Goal: Task Accomplishment & Management: Complete application form

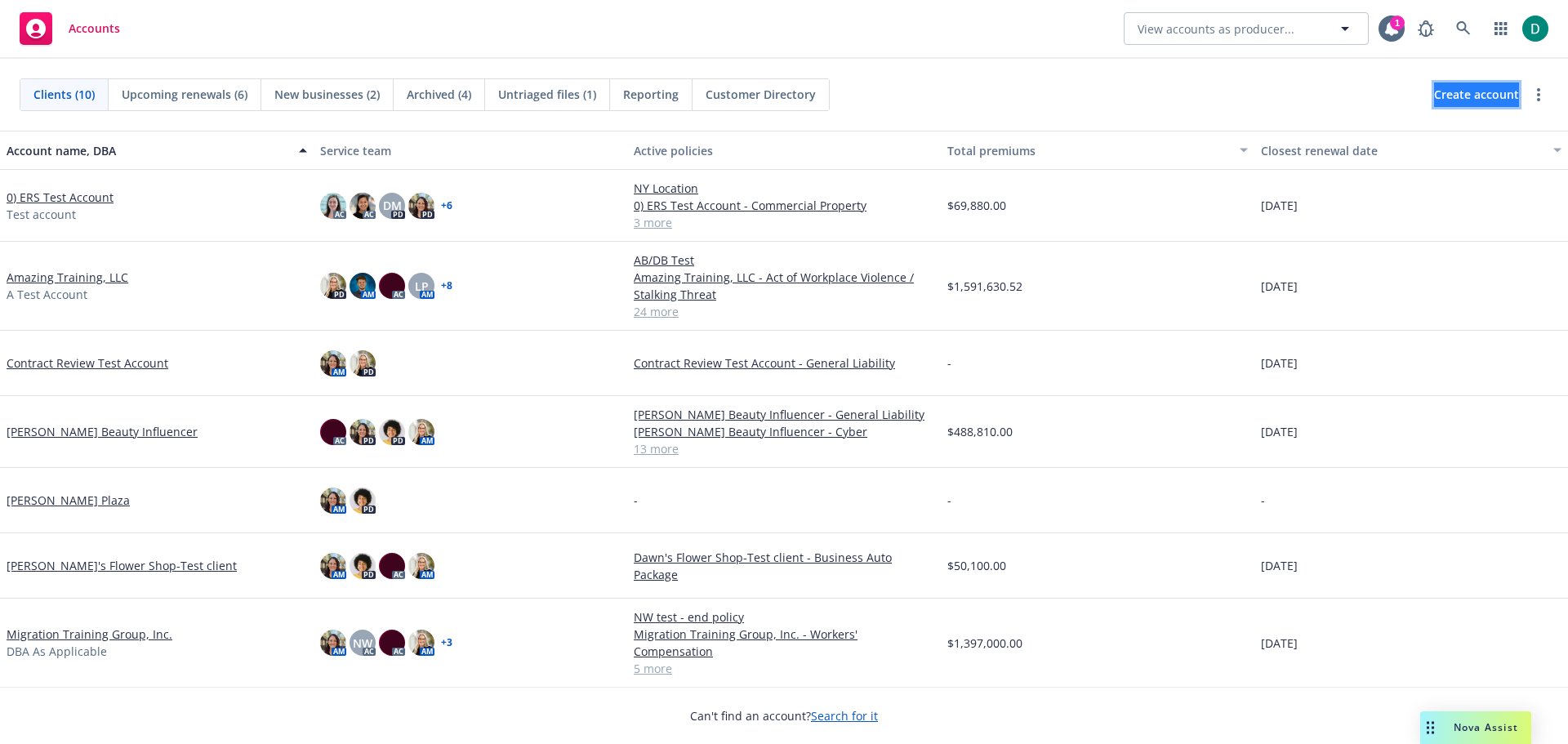
click at [1435, 88] on span "Create account" at bounding box center [1477, 95] width 85 height 31
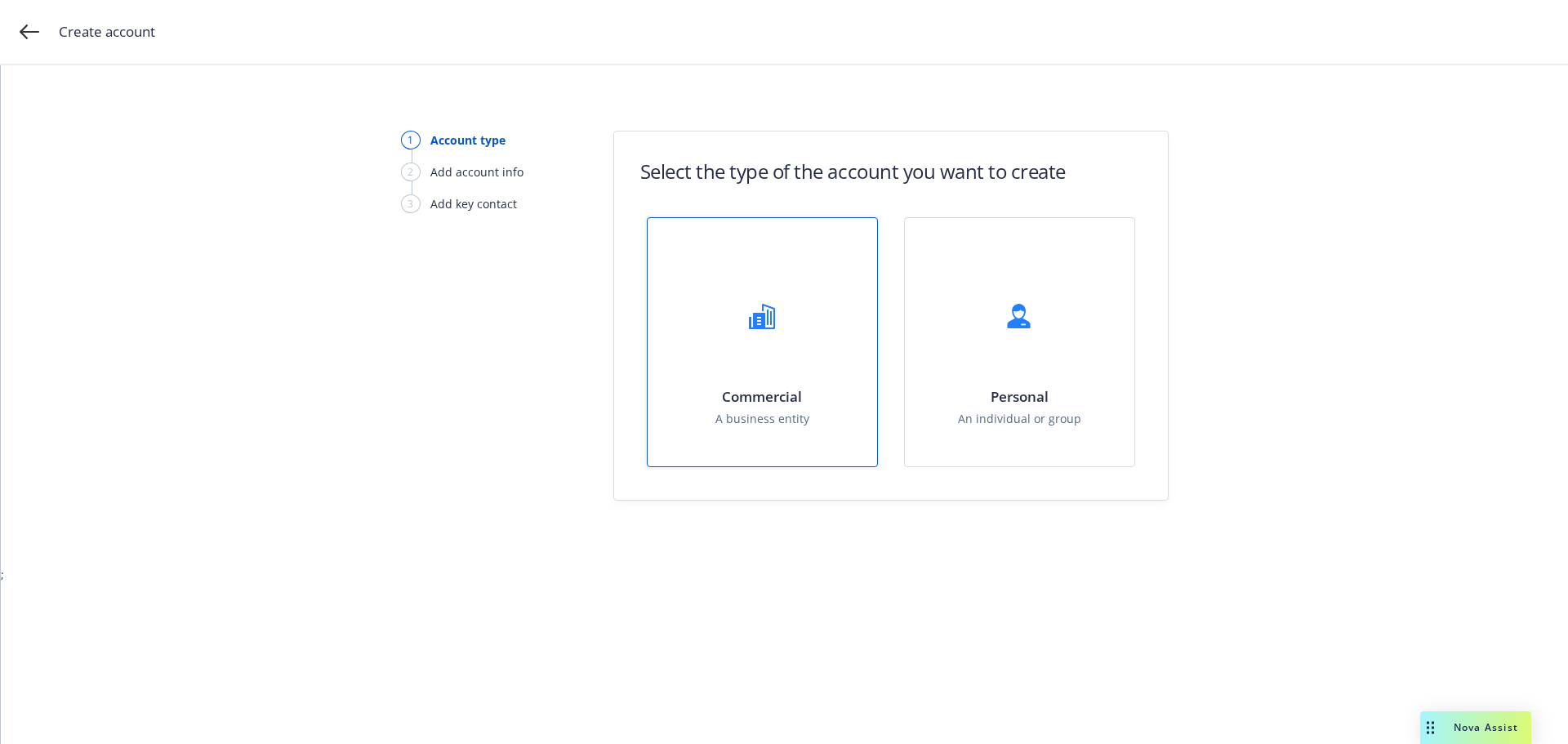
click at [765, 377] on div "Commercial A business entity" at bounding box center [762, 342] width 229 height 248
select select "US"
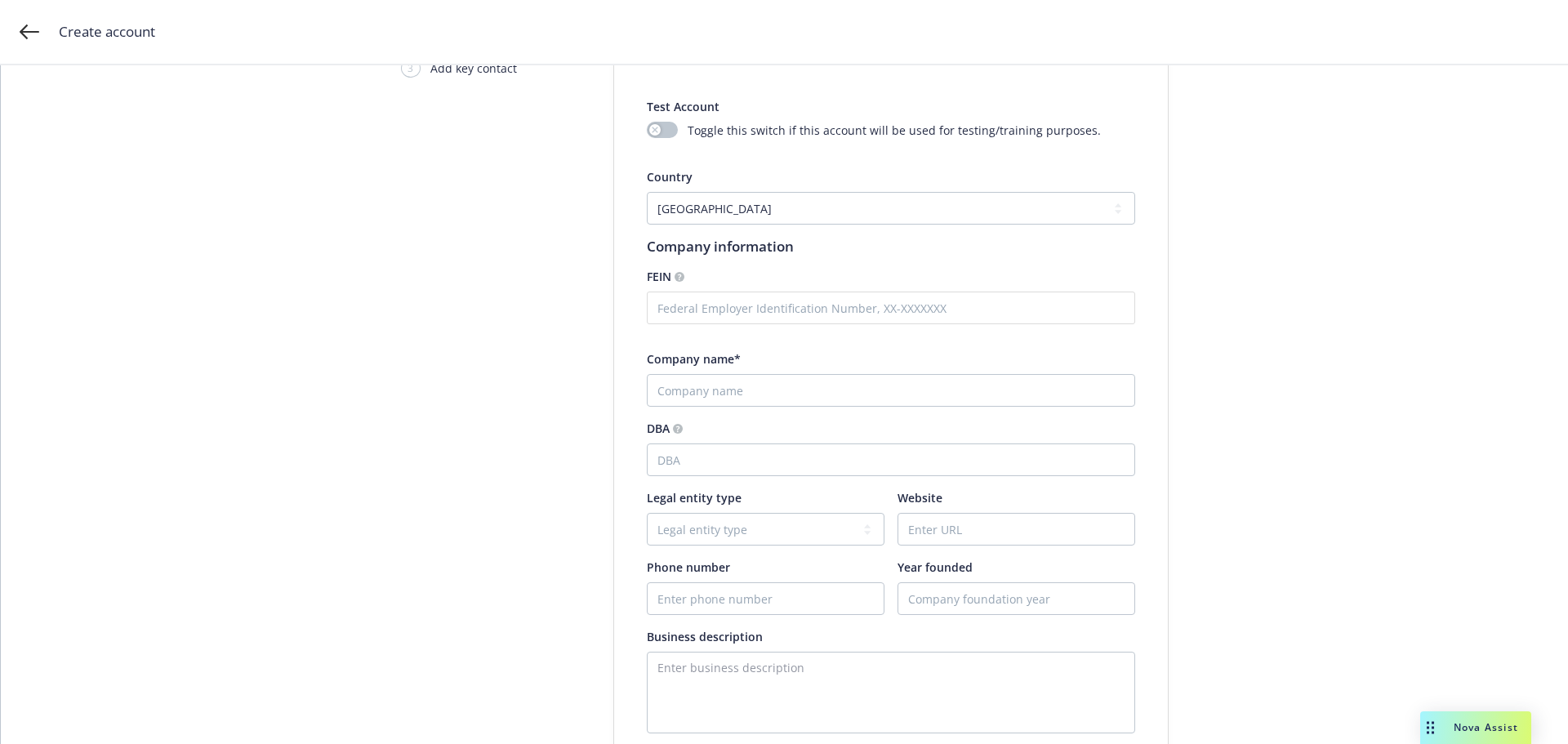
scroll to position [164, 0]
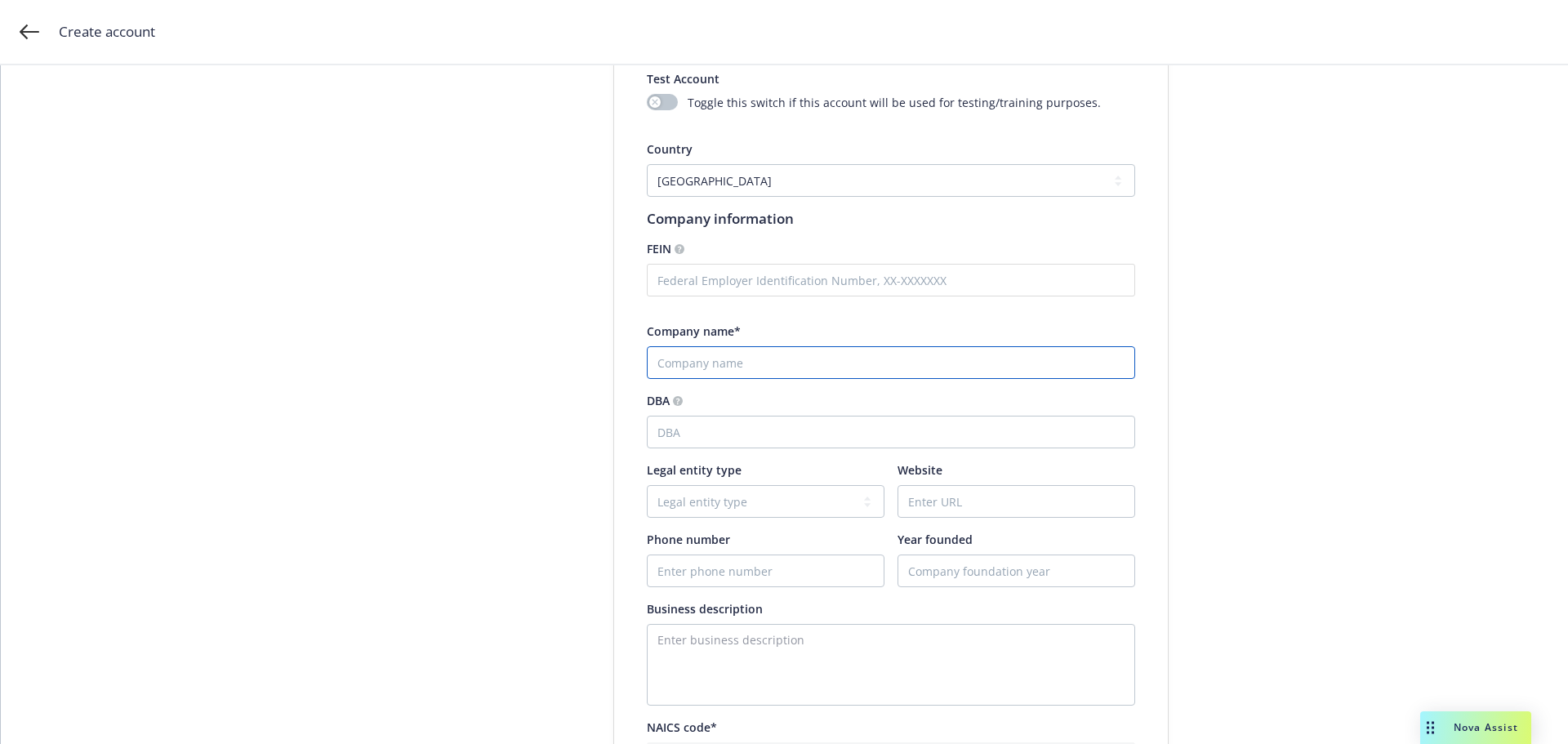
click at [723, 372] on input "Company name*" at bounding box center [891, 362] width 488 height 32
click at [676, 361] on input "Strat" at bounding box center [891, 362] width 488 height 32
drag, startPoint x: 697, startPoint y: 361, endPoint x: 531, endPoint y: 363, distance: 166.0
click at [531, 363] on div "Account type 2 Add account info 3 Add key contact Add account information Test …" at bounding box center [784, 614] width 1528 height 1292
paste input "a Critical, Inc.”"
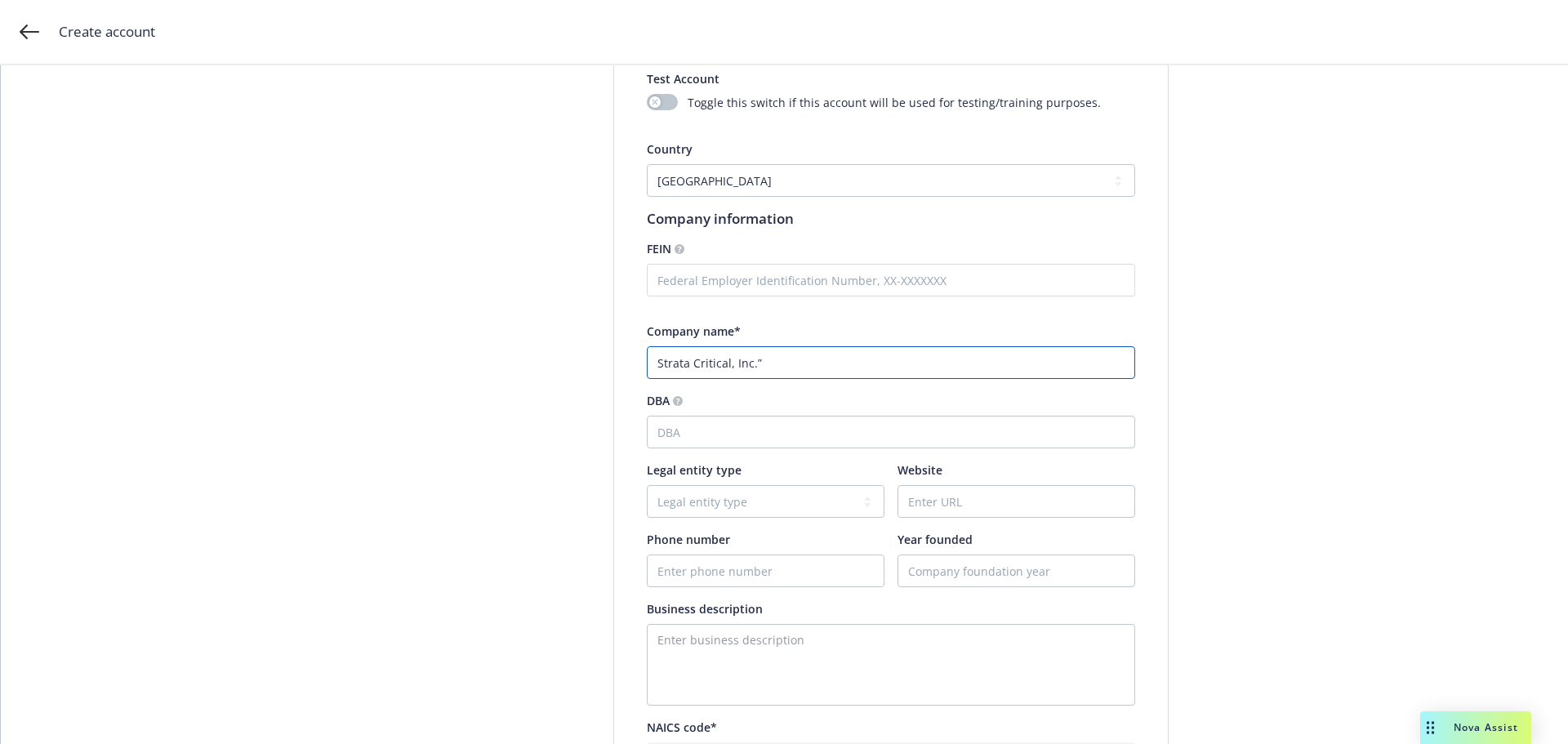
click at [766, 369] on input "Strata Critical, Inc.”" at bounding box center [891, 362] width 488 height 32
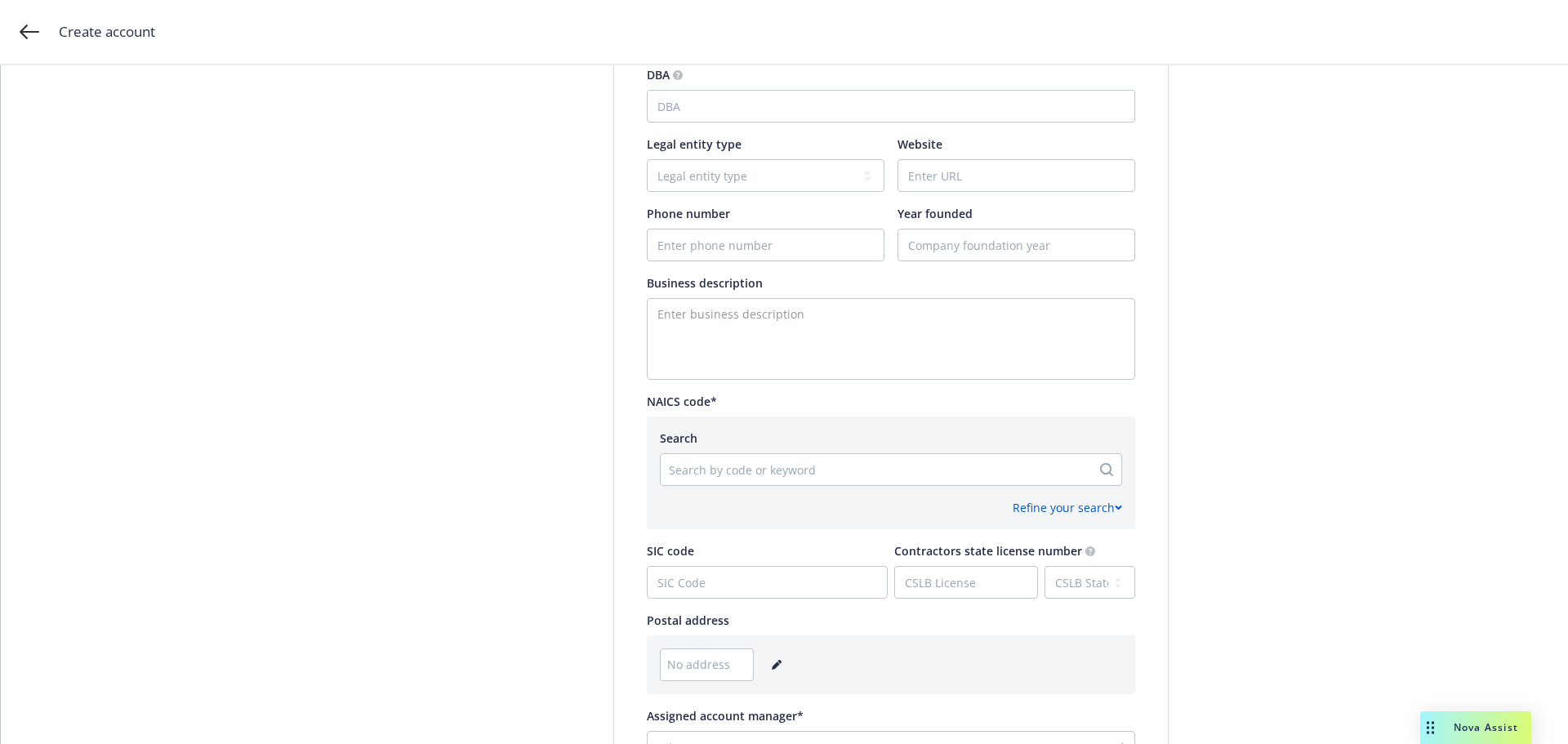
scroll to position [490, 0]
type input "Strata Critical, Inc."
click at [711, 478] on div "Search by code or keyword" at bounding box center [875, 469] width 430 height 26
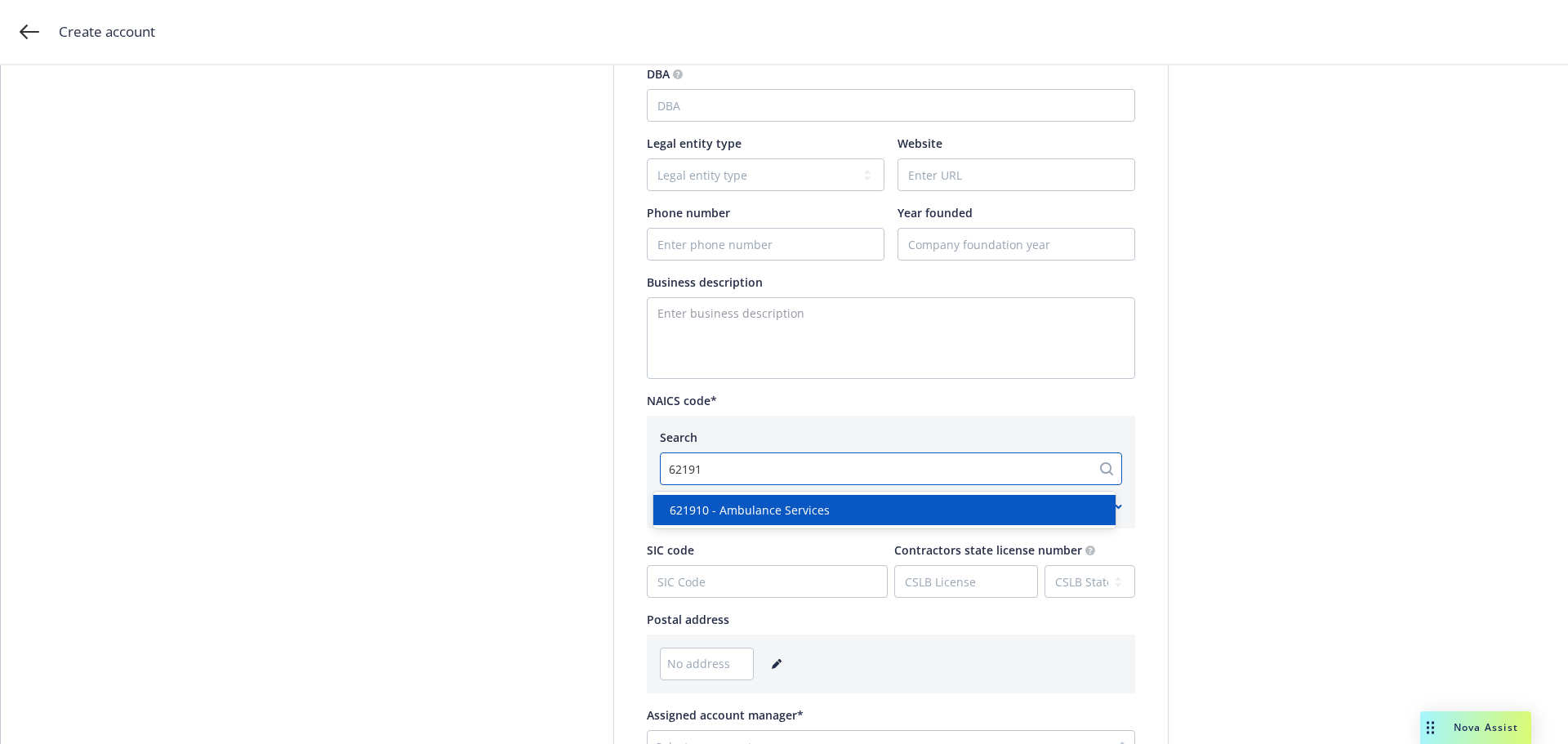
type input "621910"
click at [735, 520] on div "621910 - Ambulance Services" at bounding box center [884, 510] width 463 height 31
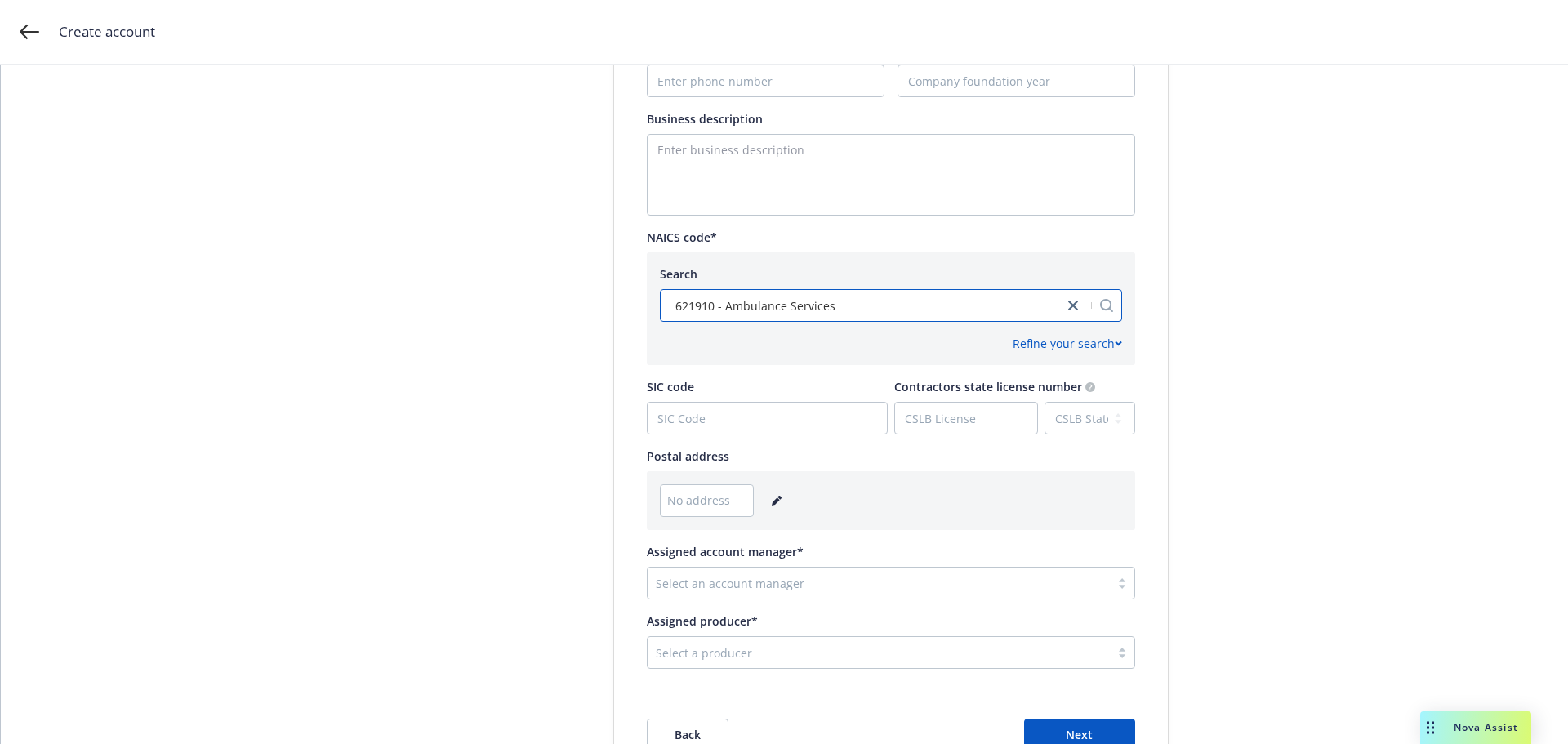
scroll to position [736, 0]
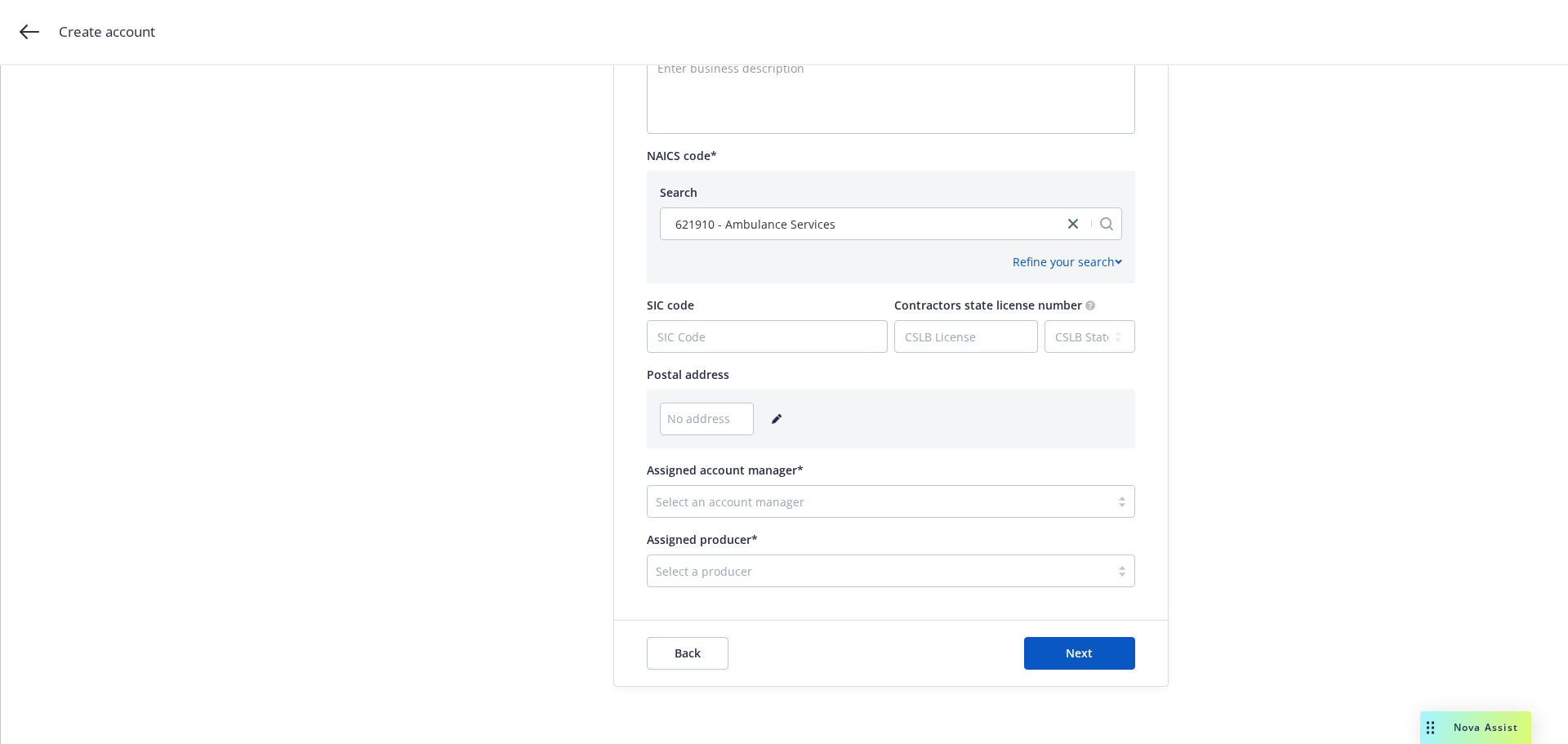
click at [776, 415] on link "editPencil" at bounding box center [776, 418] width 19 height 19
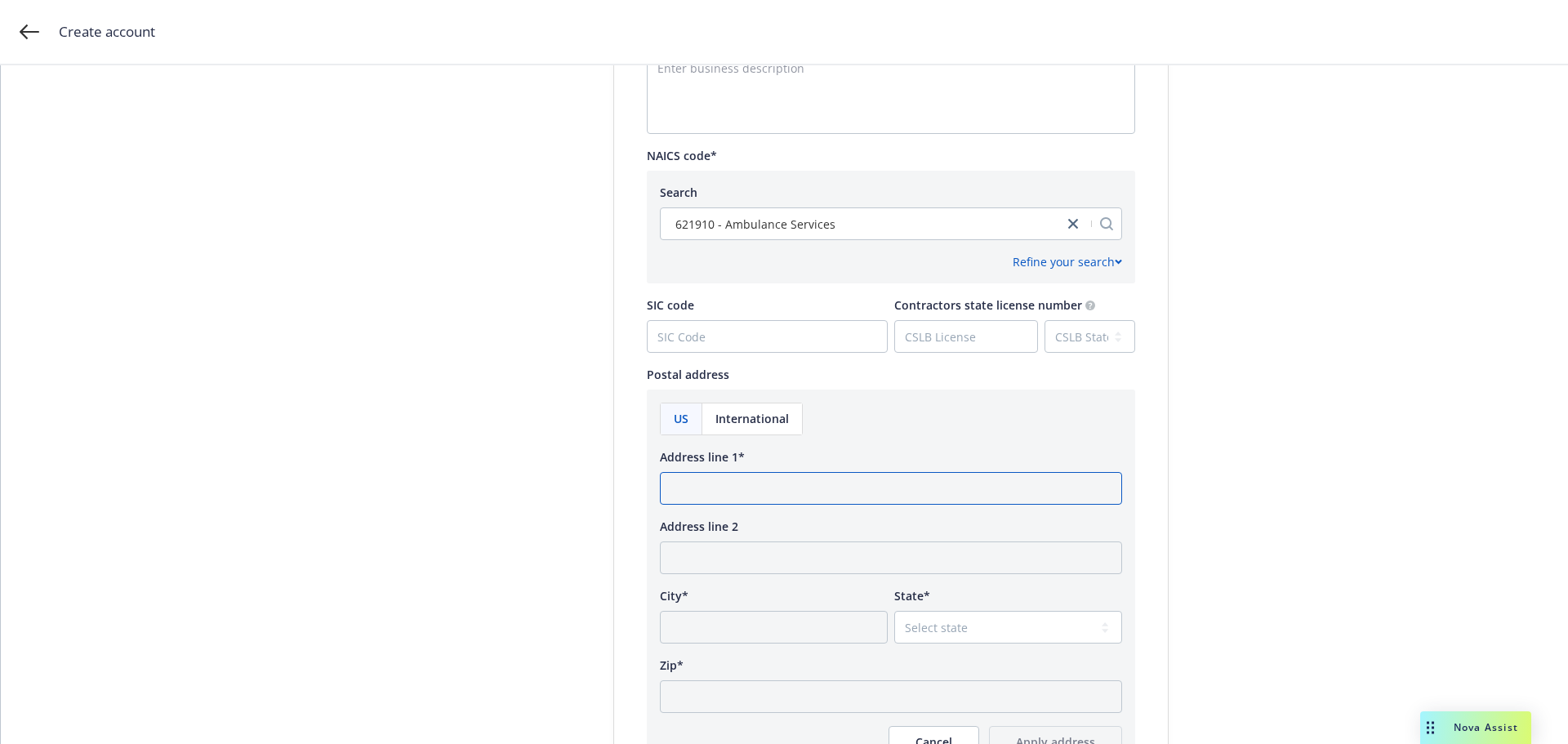
click at [722, 478] on input "Address line 1*" at bounding box center [891, 488] width 463 height 32
type input "[STREET_ADDRESS][PERSON_NAME]"
type input "[US_STATE]"
click at [999, 626] on select "Select state [US_STATE] [US_STATE] [US_STATE] [US_STATE] [US_STATE] [PERSON_NAM…" at bounding box center [1008, 626] width 228 height 32
select select "NY"
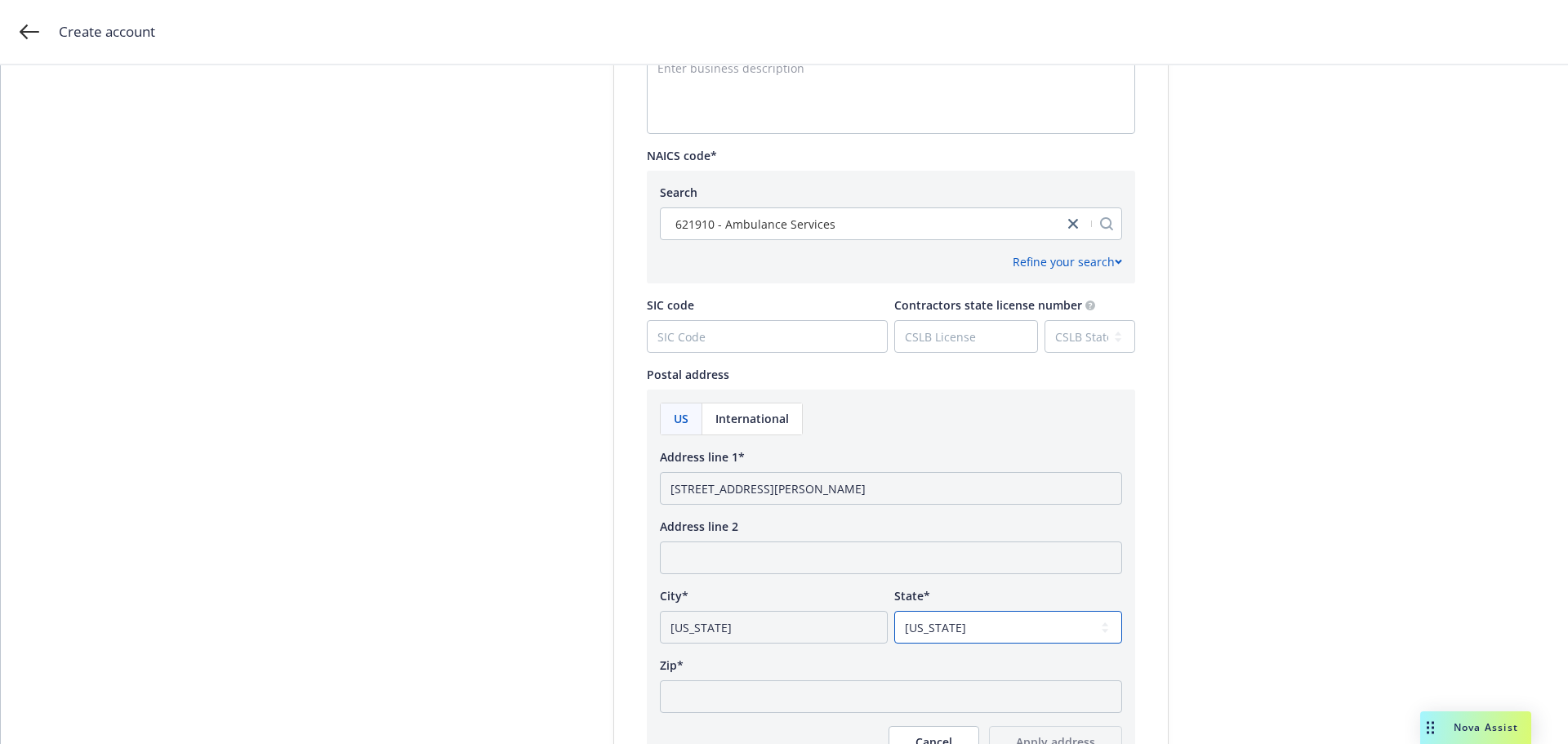
click at [895, 611] on select "Select state [US_STATE] [US_STATE] [US_STATE] [US_STATE] [US_STATE] [PERSON_NAM…" at bounding box center [1008, 626] width 228 height 32
click at [707, 684] on input "Zip*" at bounding box center [891, 697] width 463 height 32
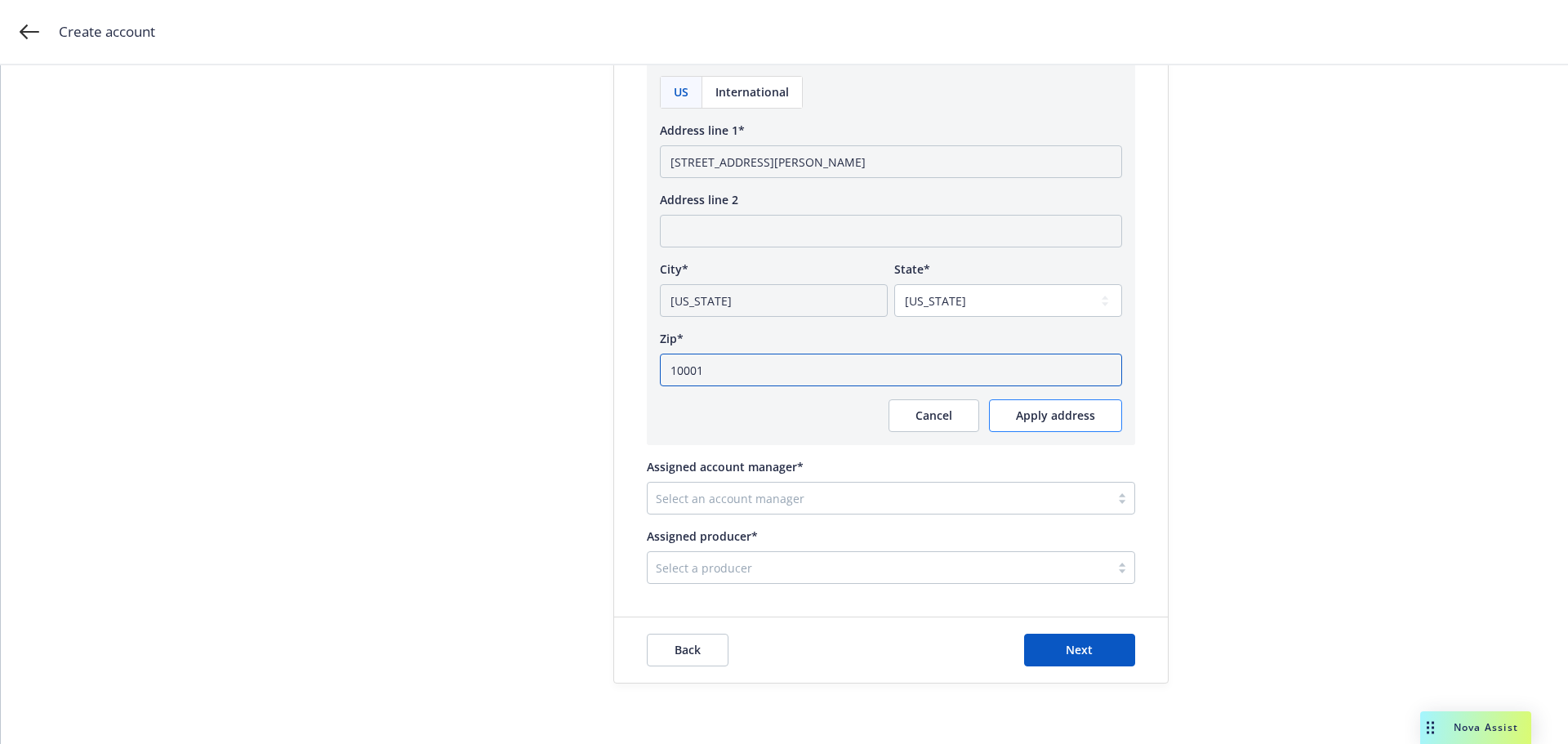
type input "10001"
click at [1036, 413] on span "Apply address" at bounding box center [1056, 415] width 80 height 16
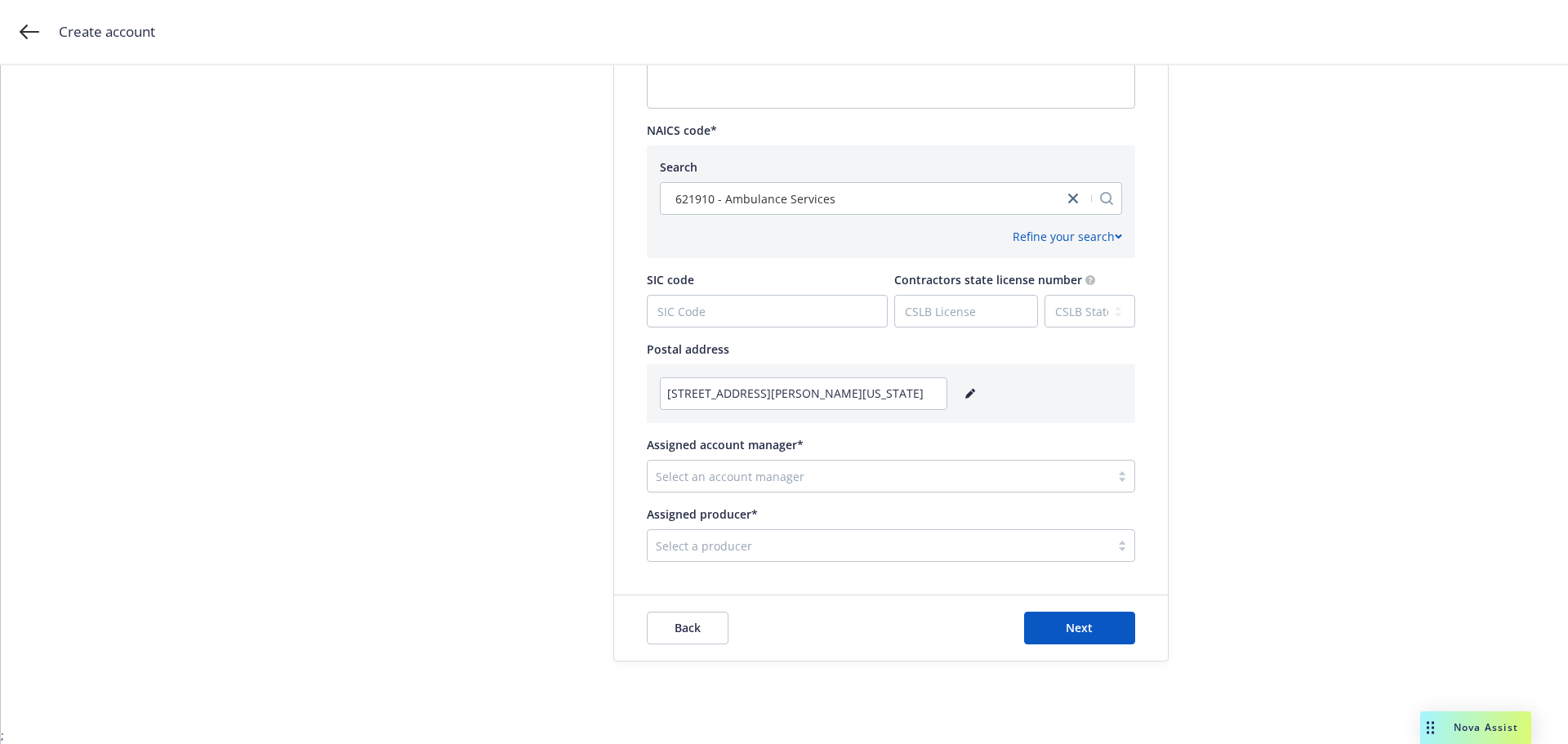
scroll to position [761, 0]
click at [778, 479] on div at bounding box center [879, 476] width 446 height 19
type input "[PERSON_NAME]"
drag, startPoint x: 776, startPoint y: 478, endPoint x: 619, endPoint y: 479, distance: 157.0
click at [619, 479] on div "Test Account Toggle this switch if this account will be used for testing/traini…" at bounding box center [891, 9] width 554 height 1106
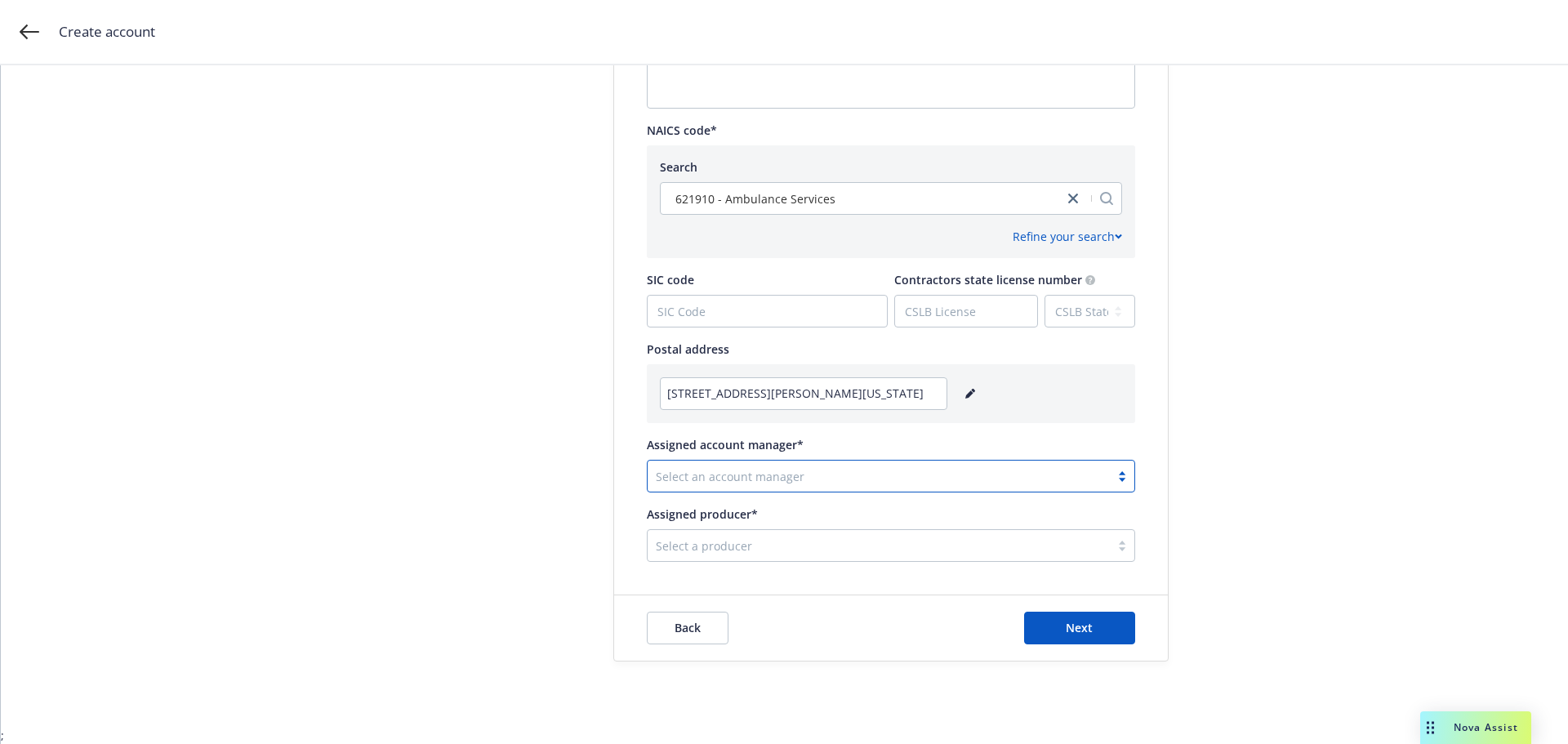
click at [678, 478] on div at bounding box center [879, 476] width 446 height 19
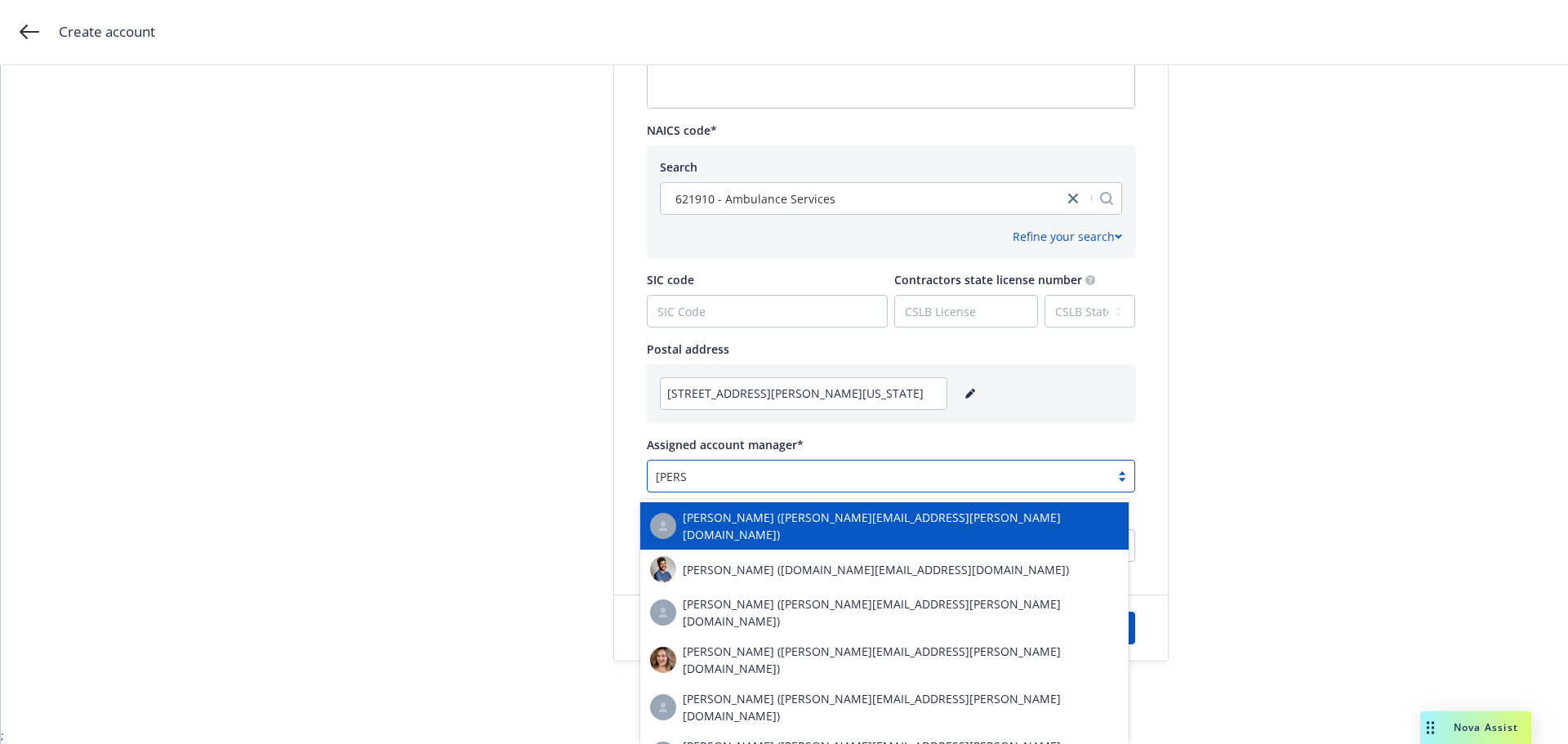
type input "[PERSON_NAME]"
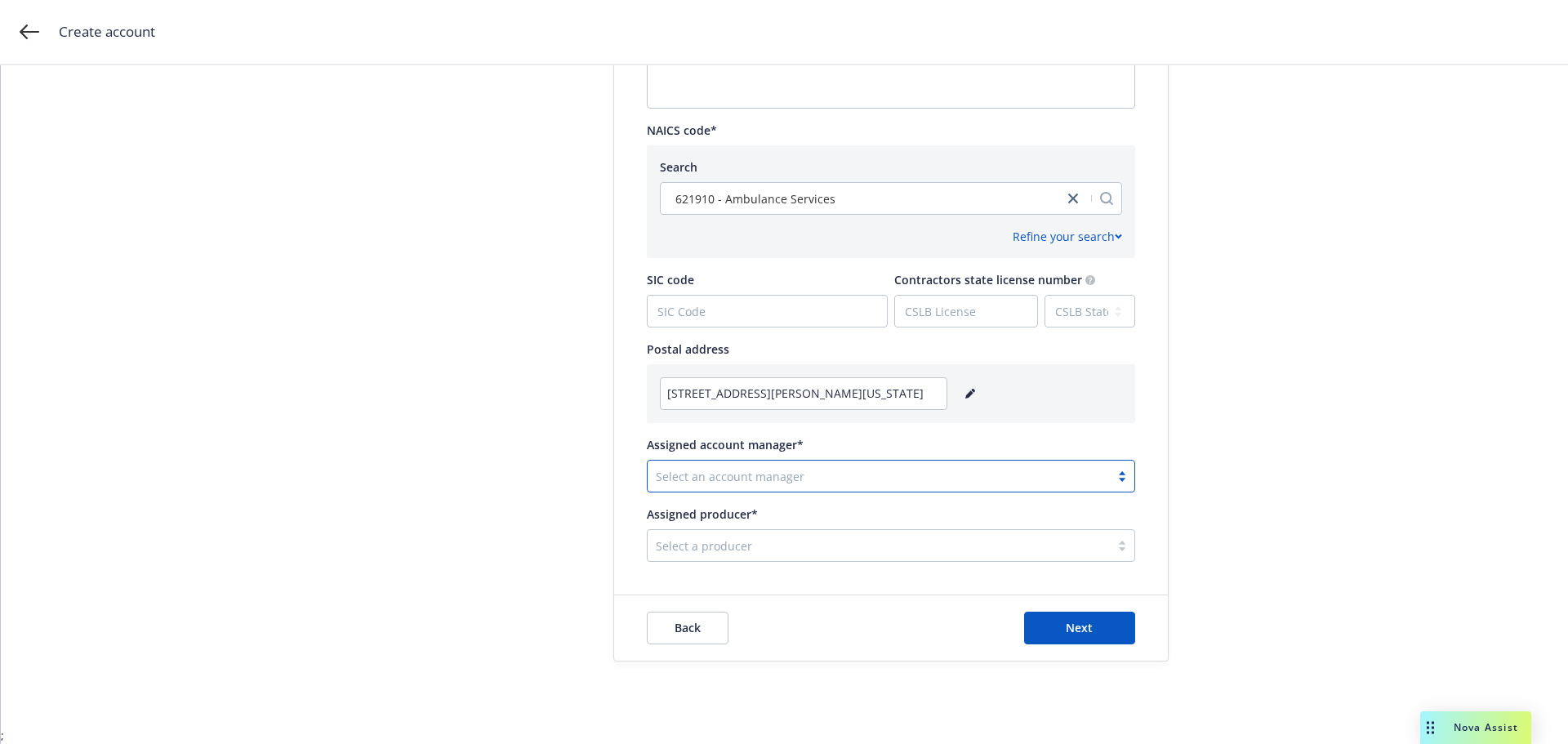
click at [769, 478] on div at bounding box center [879, 476] width 446 height 19
type input "P"
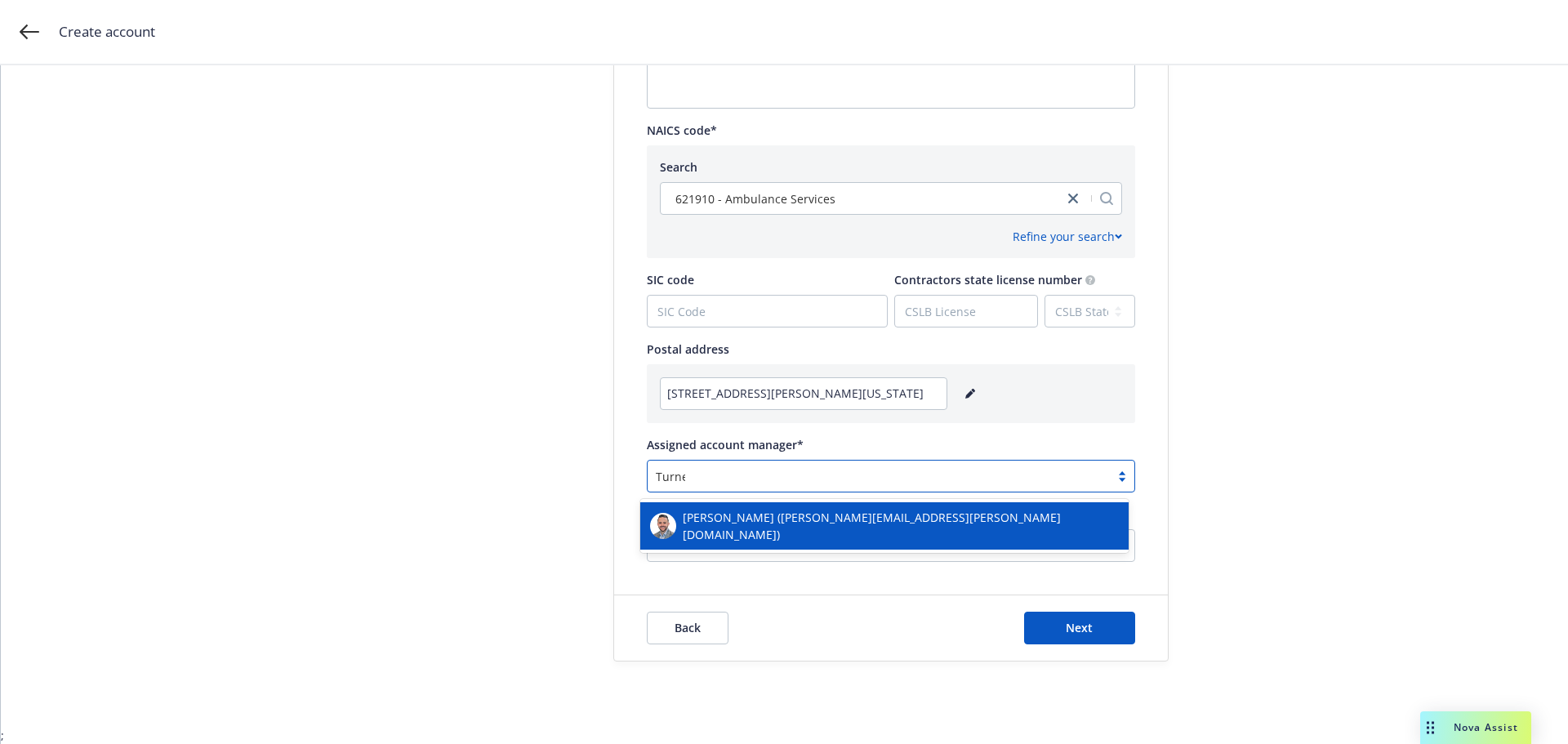
type input "[PERSON_NAME]"
click at [796, 532] on div "[PERSON_NAME] ([PERSON_NAME][EMAIL_ADDRESS][PERSON_NAME][DOMAIN_NAME])" at bounding box center [884, 526] width 469 height 34
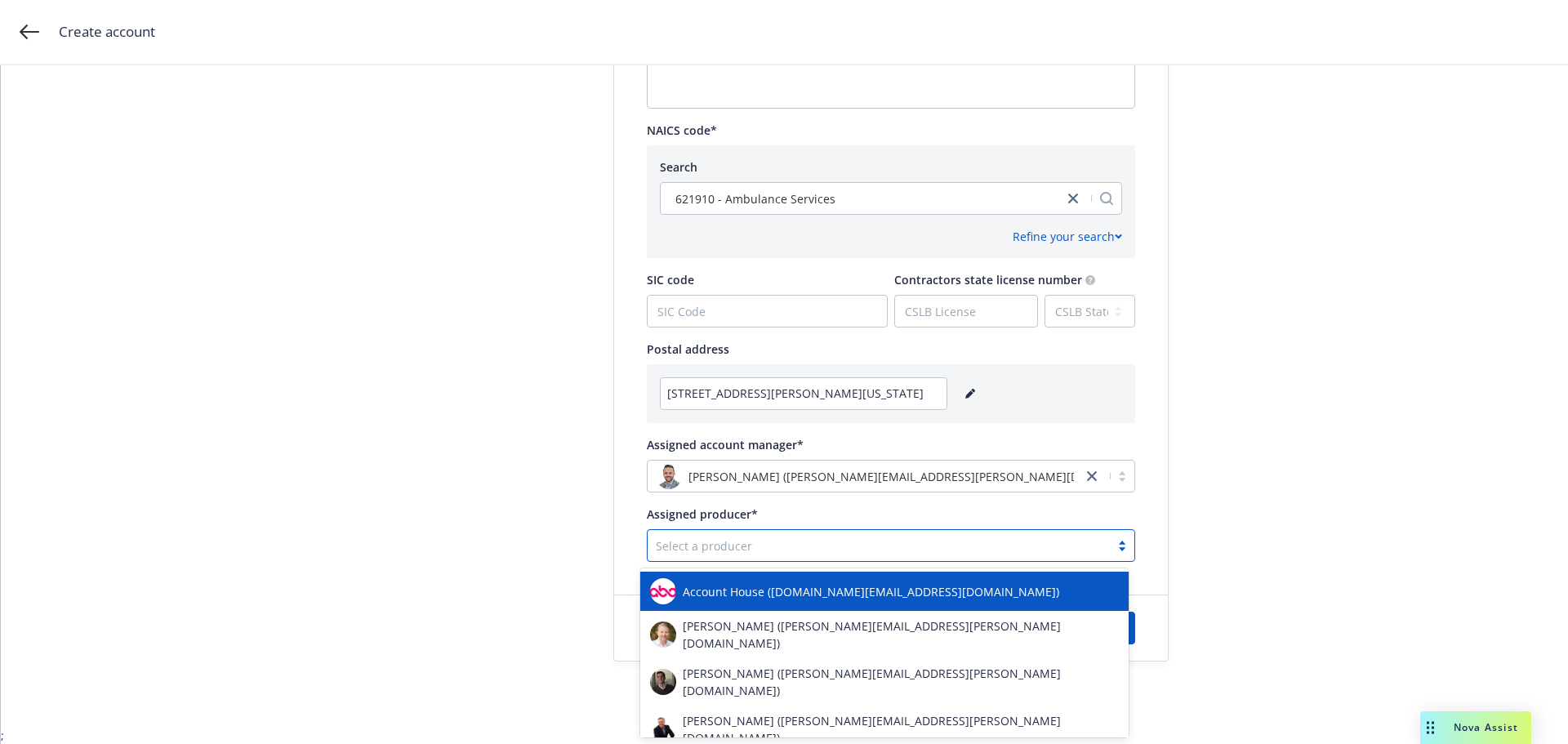
click at [705, 547] on div at bounding box center [879, 545] width 446 height 19
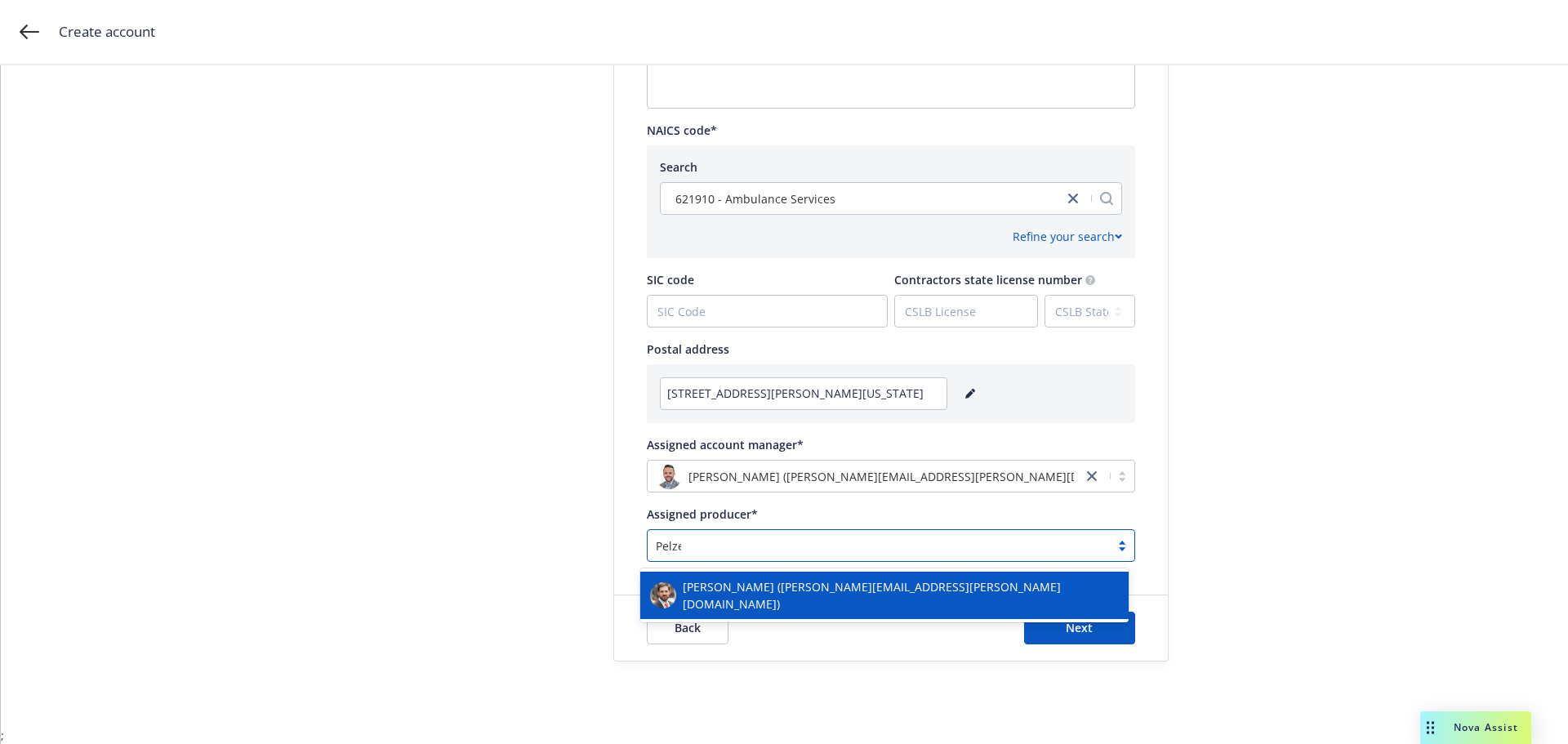
type input "[PERSON_NAME]"
click at [723, 595] on span "[PERSON_NAME] ([PERSON_NAME][EMAIL_ADDRESS][PERSON_NAME][DOMAIN_NAME])" at bounding box center [901, 595] width 437 height 34
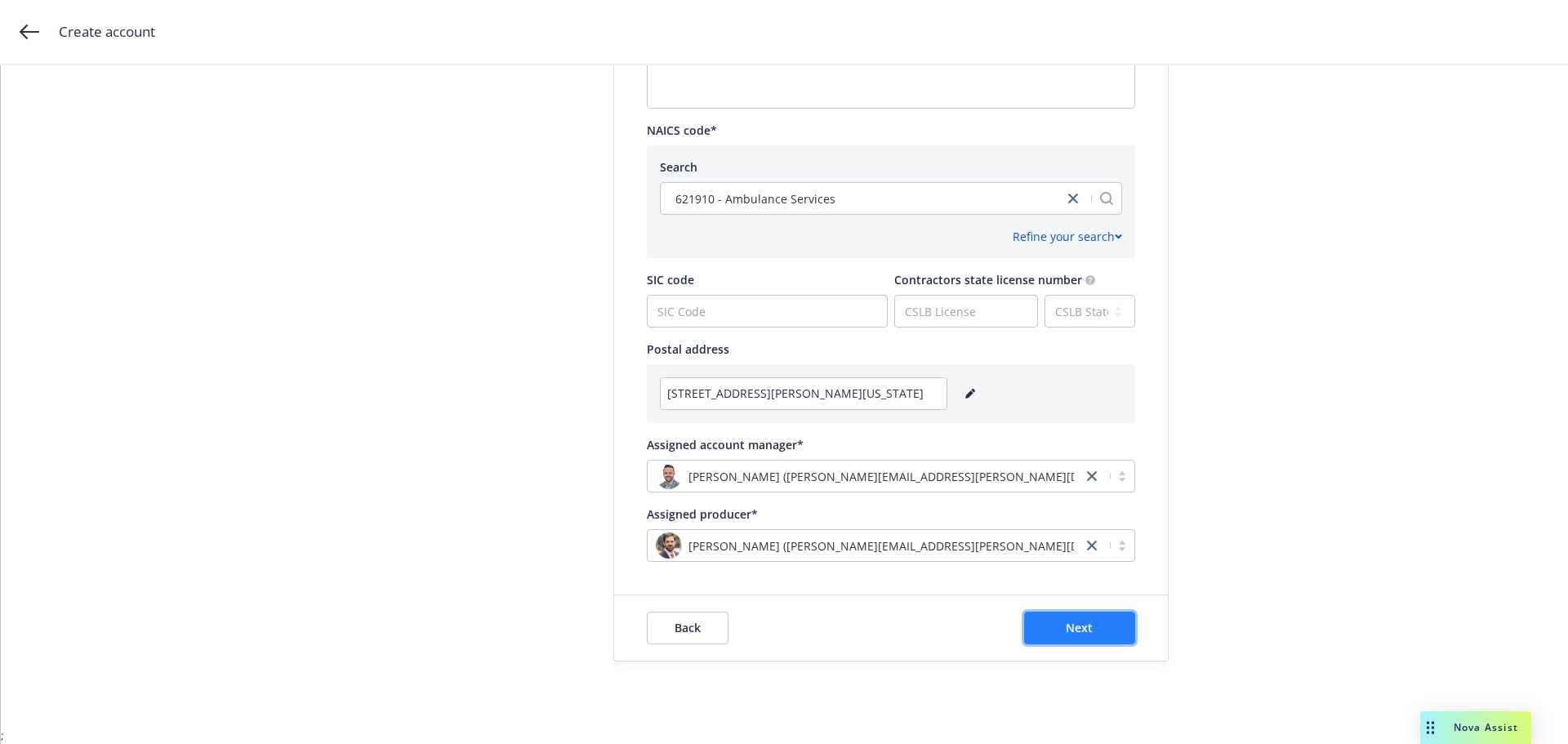
click at [1080, 632] on span "Next" at bounding box center [1079, 627] width 27 height 16
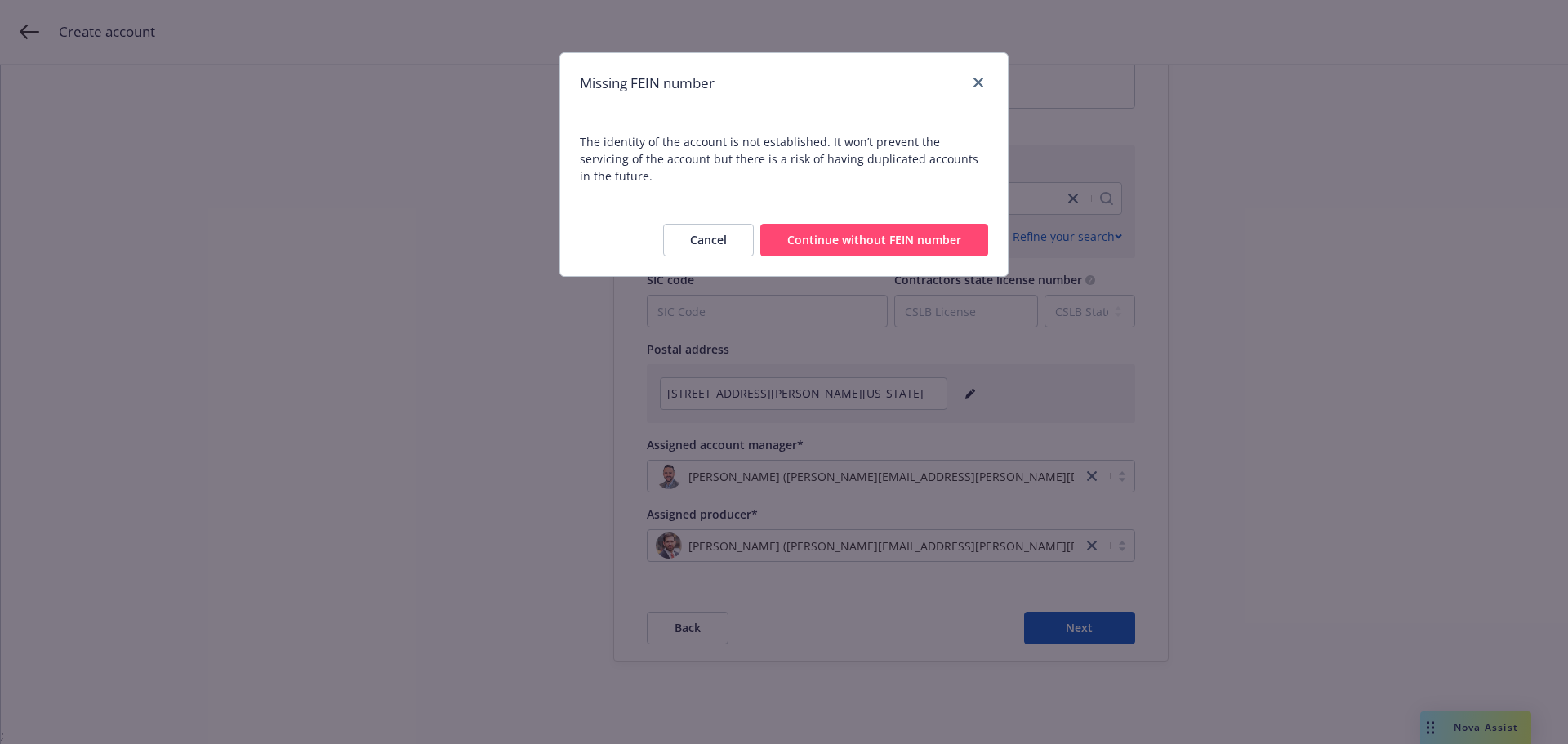
click at [848, 224] on button "Continue without FEIN number" at bounding box center [874, 240] width 228 height 32
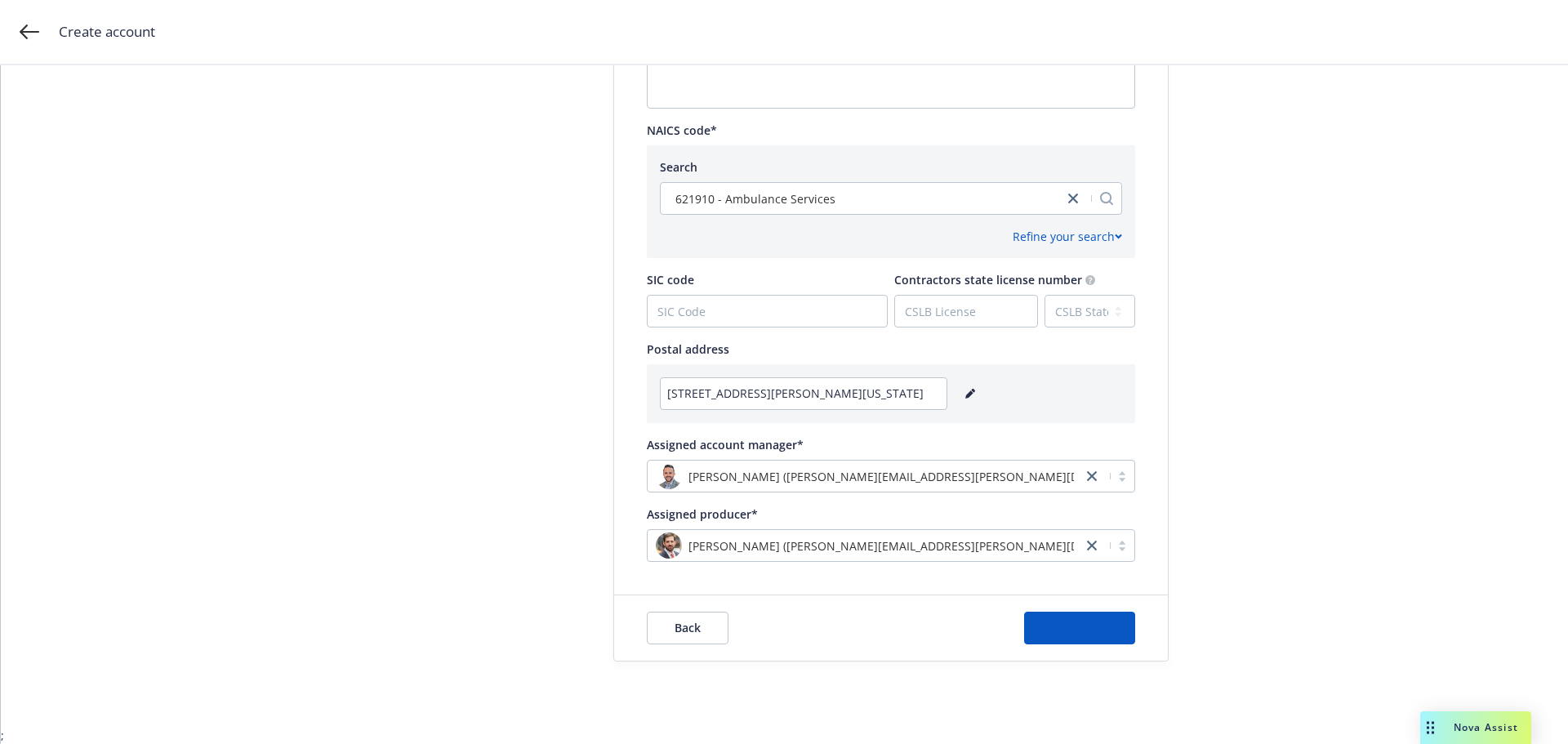
scroll to position [0, 0]
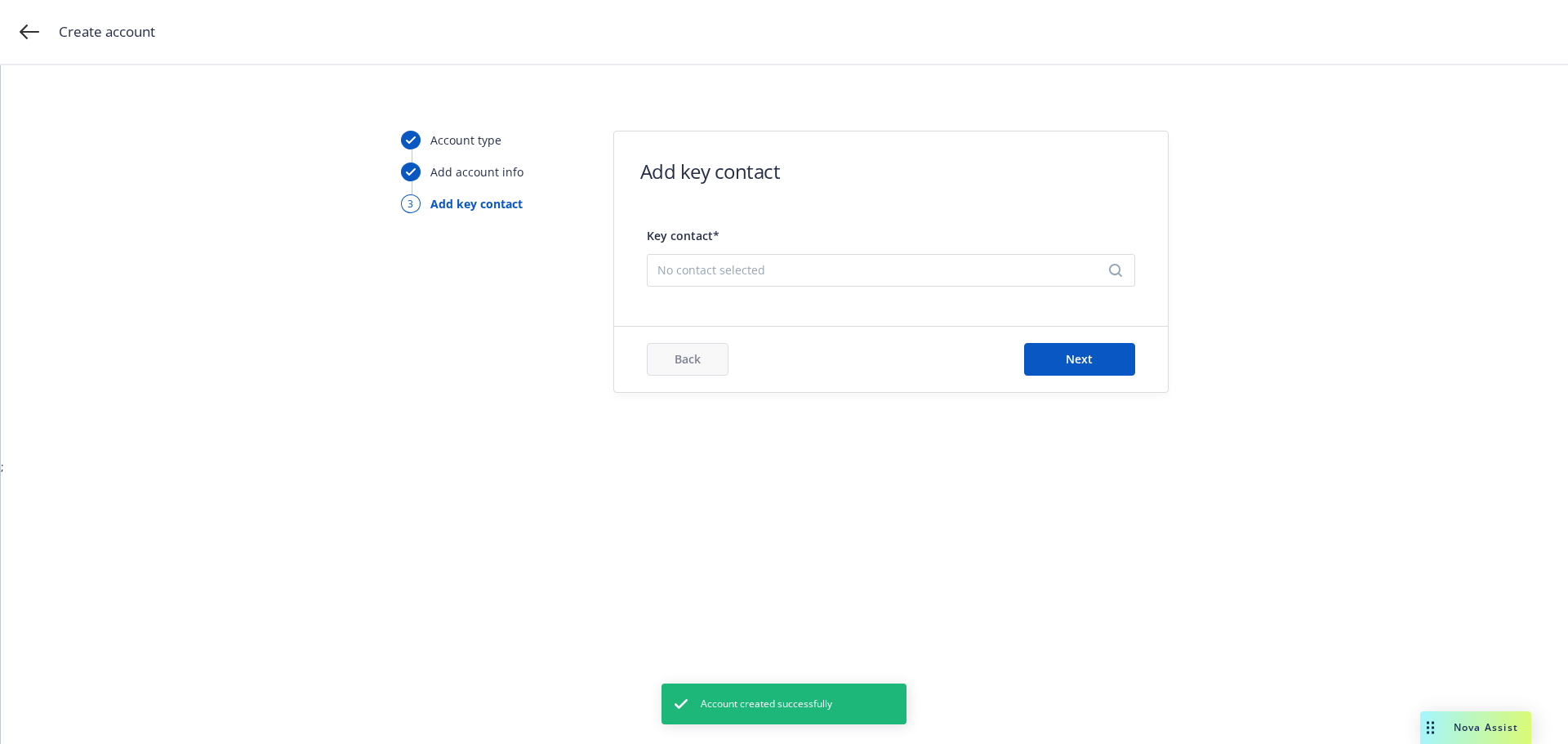
click at [778, 270] on span "No contact selected" at bounding box center [884, 270] width 454 height 18
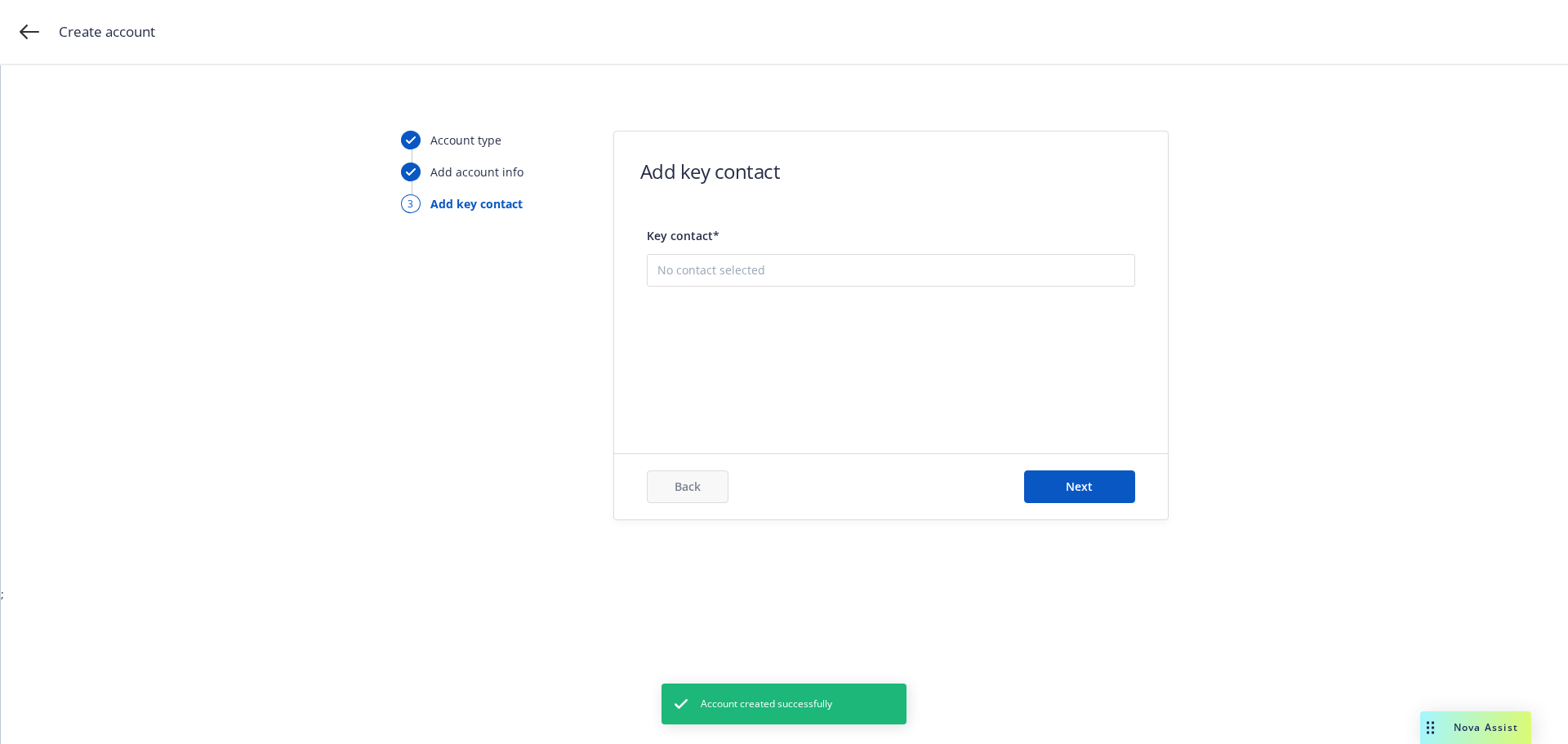
click at [775, 370] on div "Add new contact" at bounding box center [891, 352] width 487 height 53
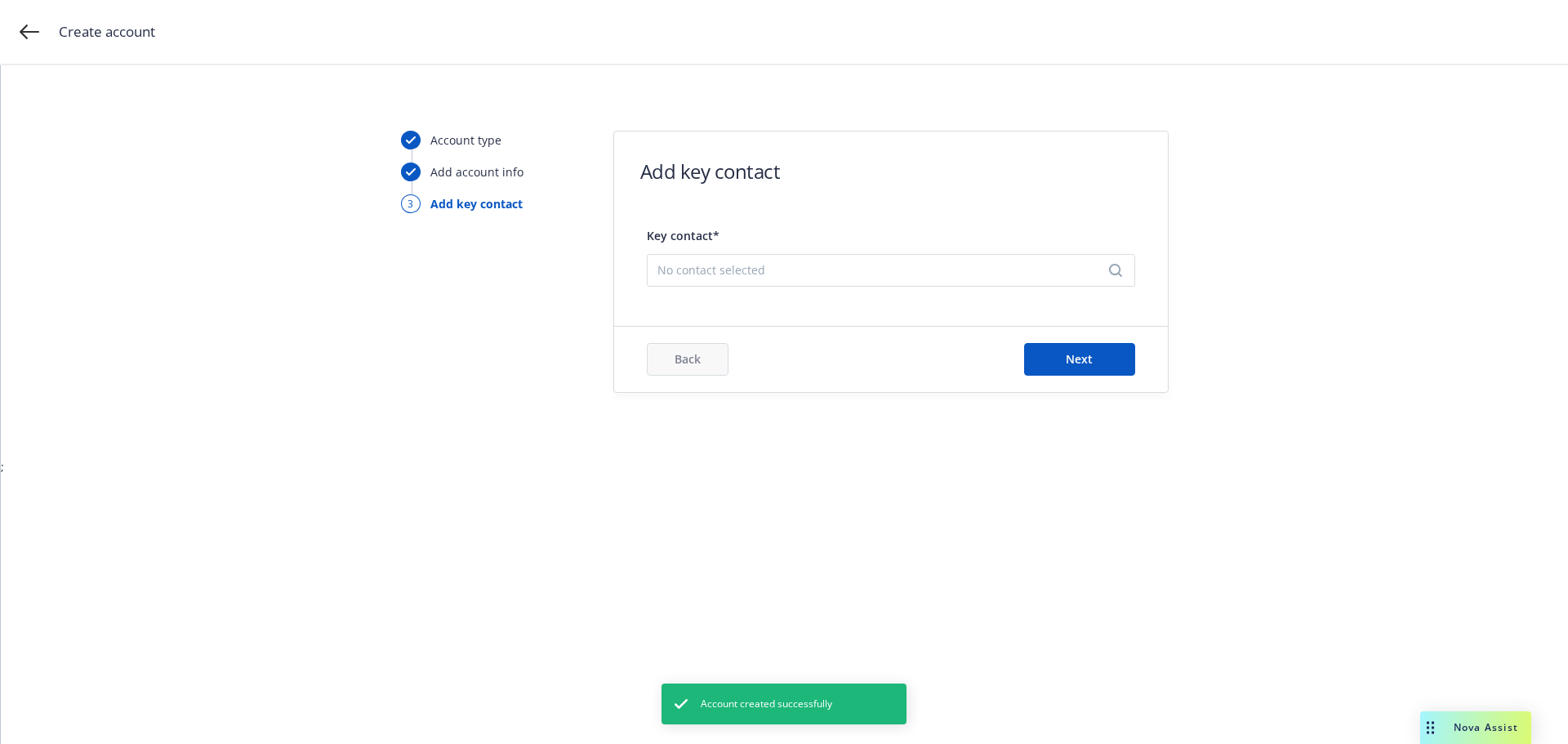
click at [749, 268] on span "No contact selected" at bounding box center [884, 270] width 454 height 18
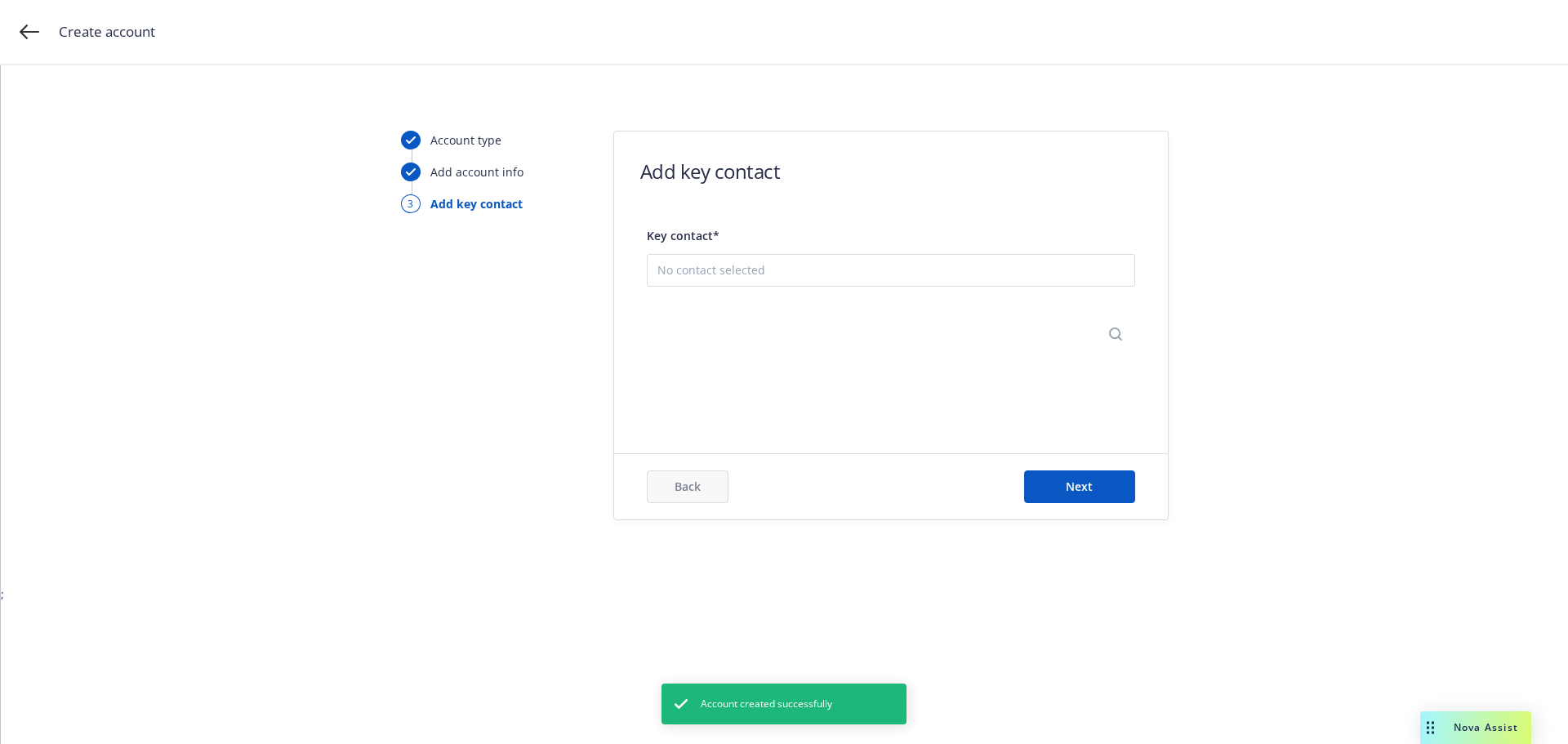
click at [756, 352] on button "Add new contact" at bounding box center [891, 351] width 467 height 32
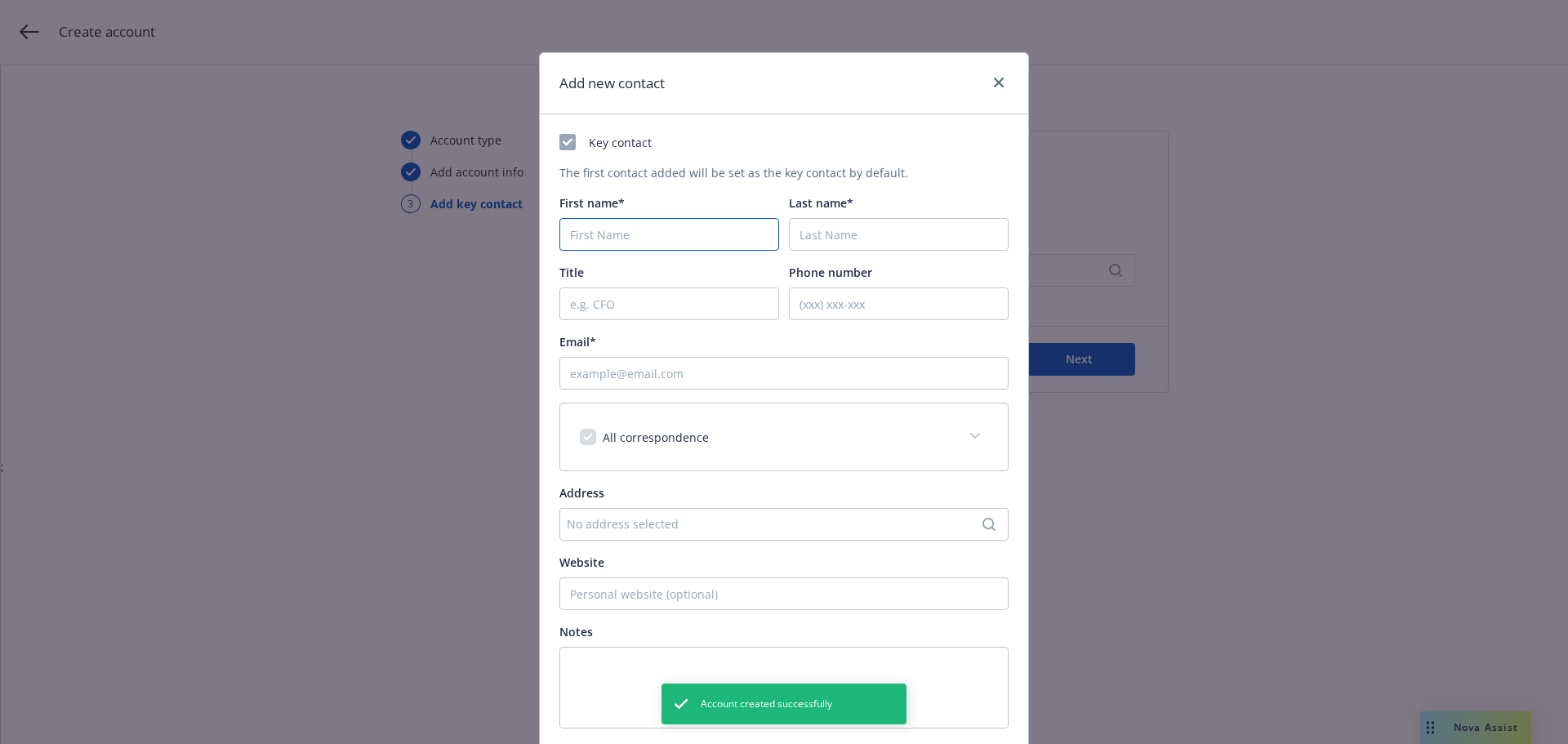
drag, startPoint x: 655, startPoint y: 251, endPoint x: 655, endPoint y: 238, distance: 13.0
click at [655, 248] on input "First name*" at bounding box center [670, 234] width 220 height 32
click at [654, 232] on input "First name*" at bounding box center [670, 234] width 220 height 32
type input "Dummy"
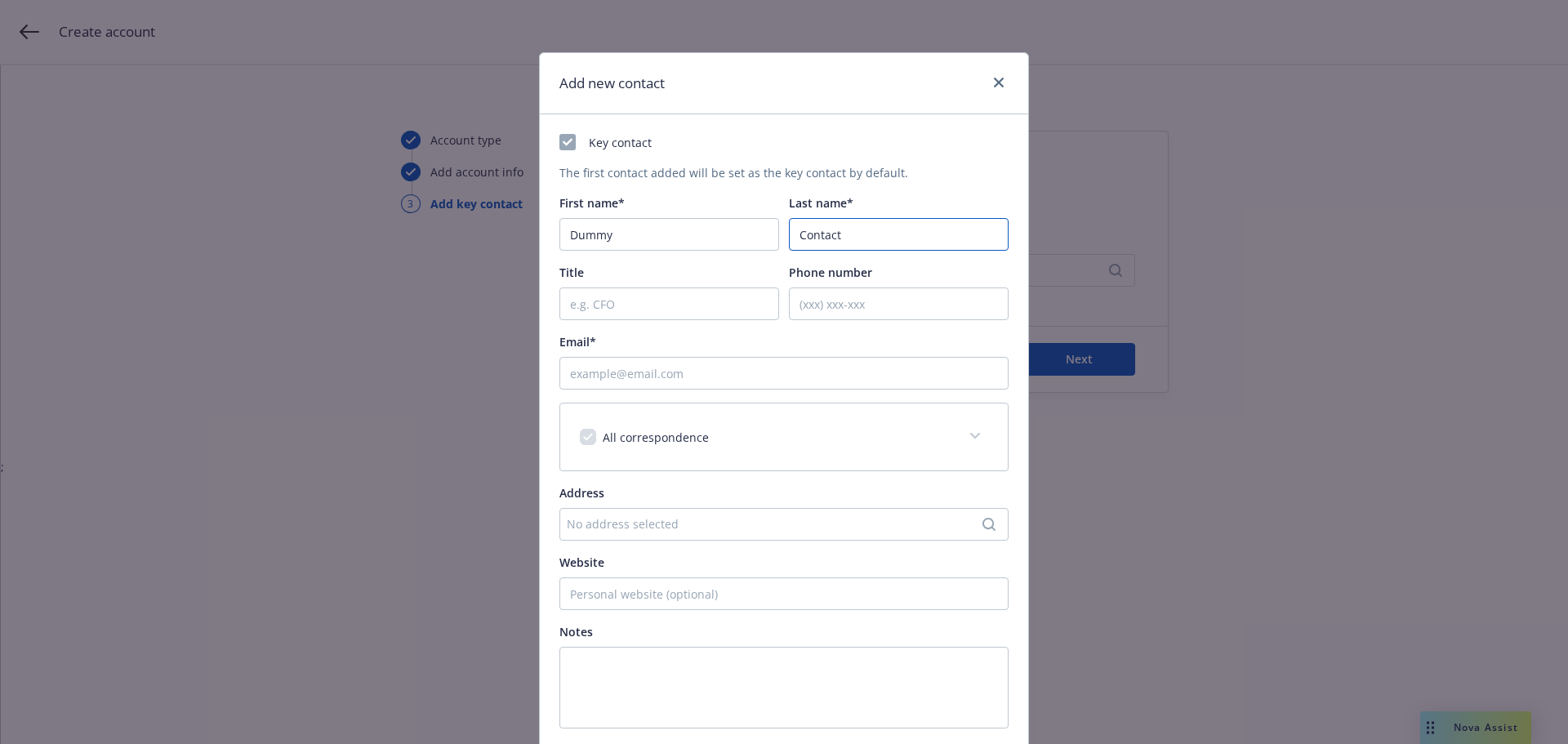
type input "Contact"
click at [625, 375] on input "Email*" at bounding box center [784, 373] width 450 height 32
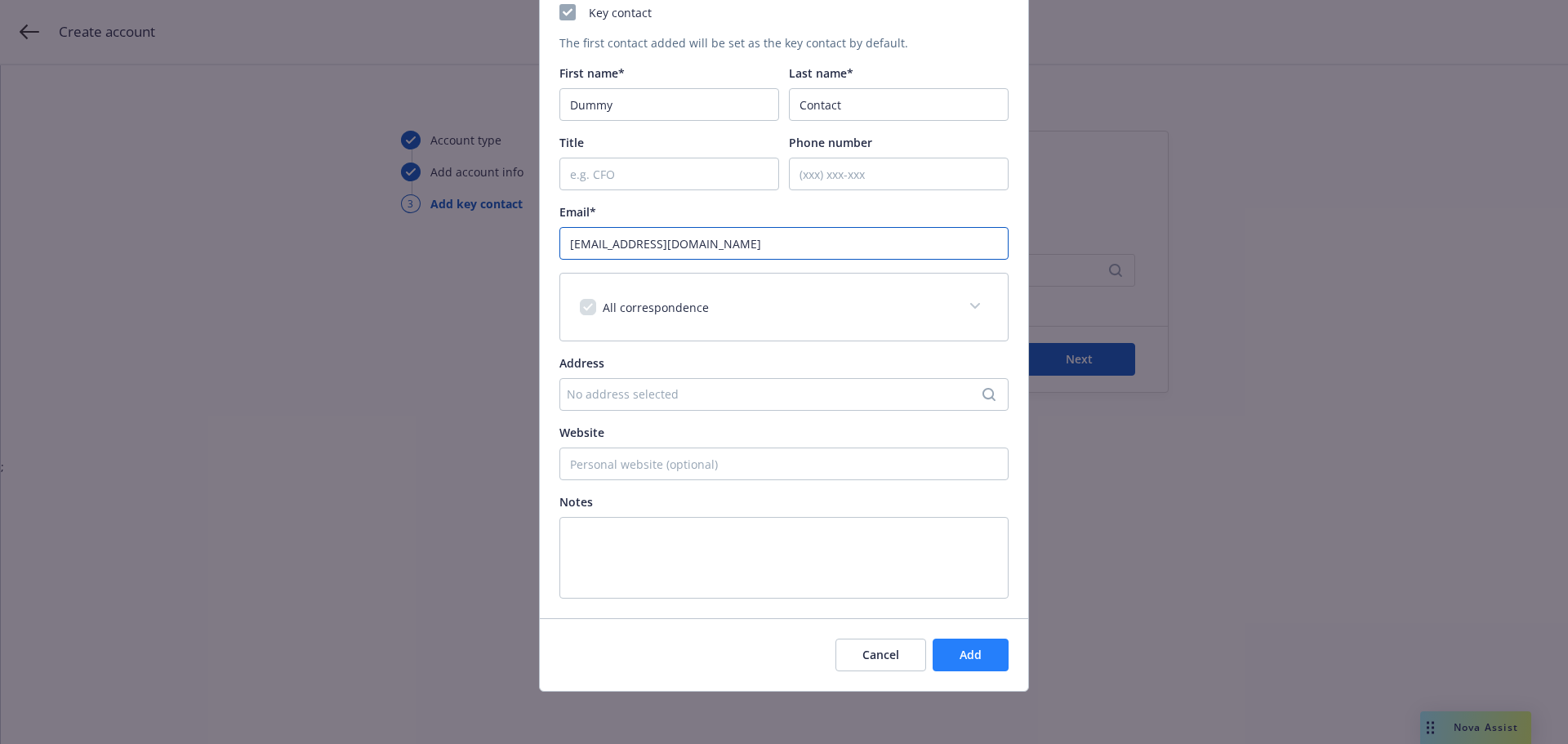
type input "[EMAIL_ADDRESS][DOMAIN_NAME]"
click at [986, 671] on button "Add" at bounding box center [970, 655] width 76 height 32
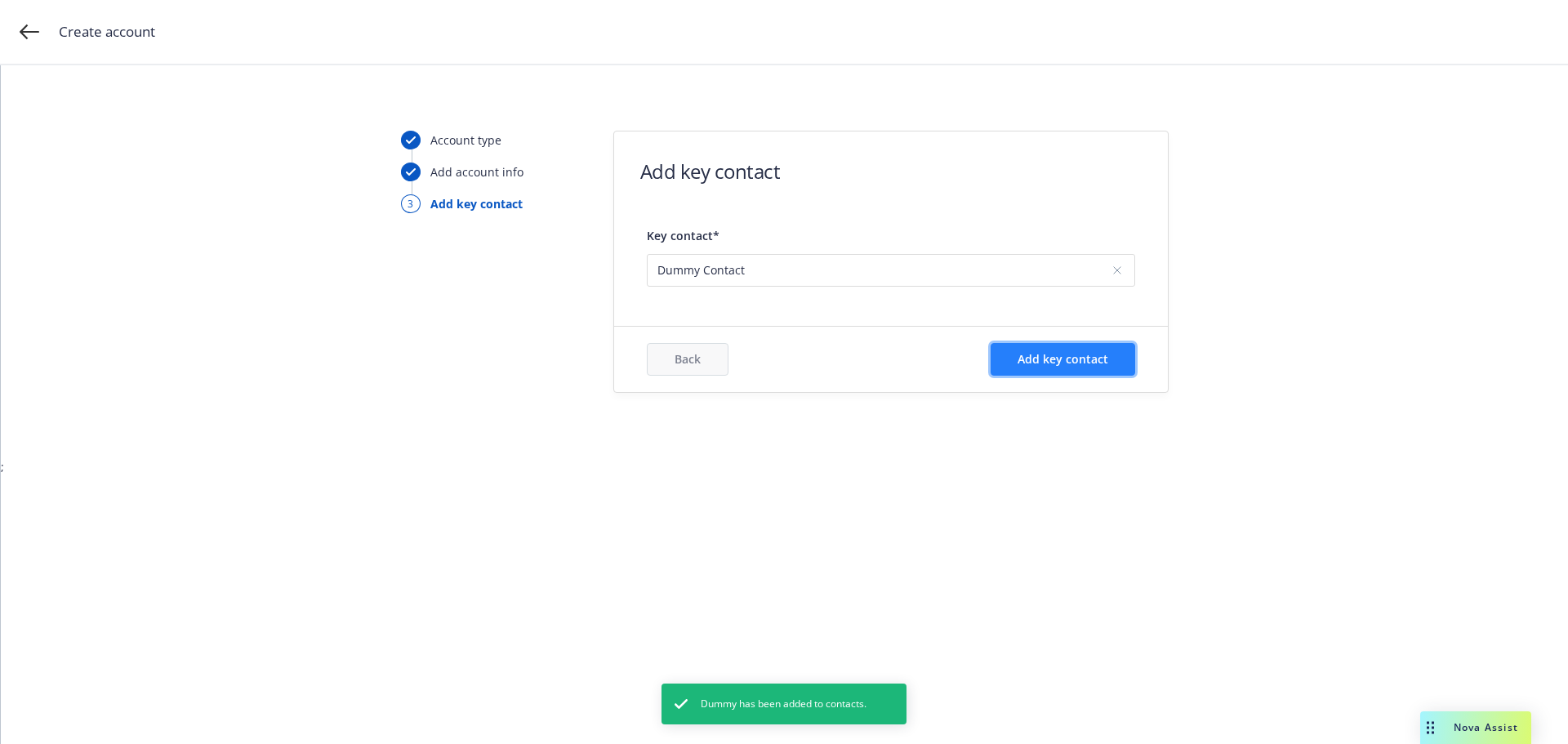
click at [1058, 360] on span "Add key contact" at bounding box center [1063, 359] width 91 height 16
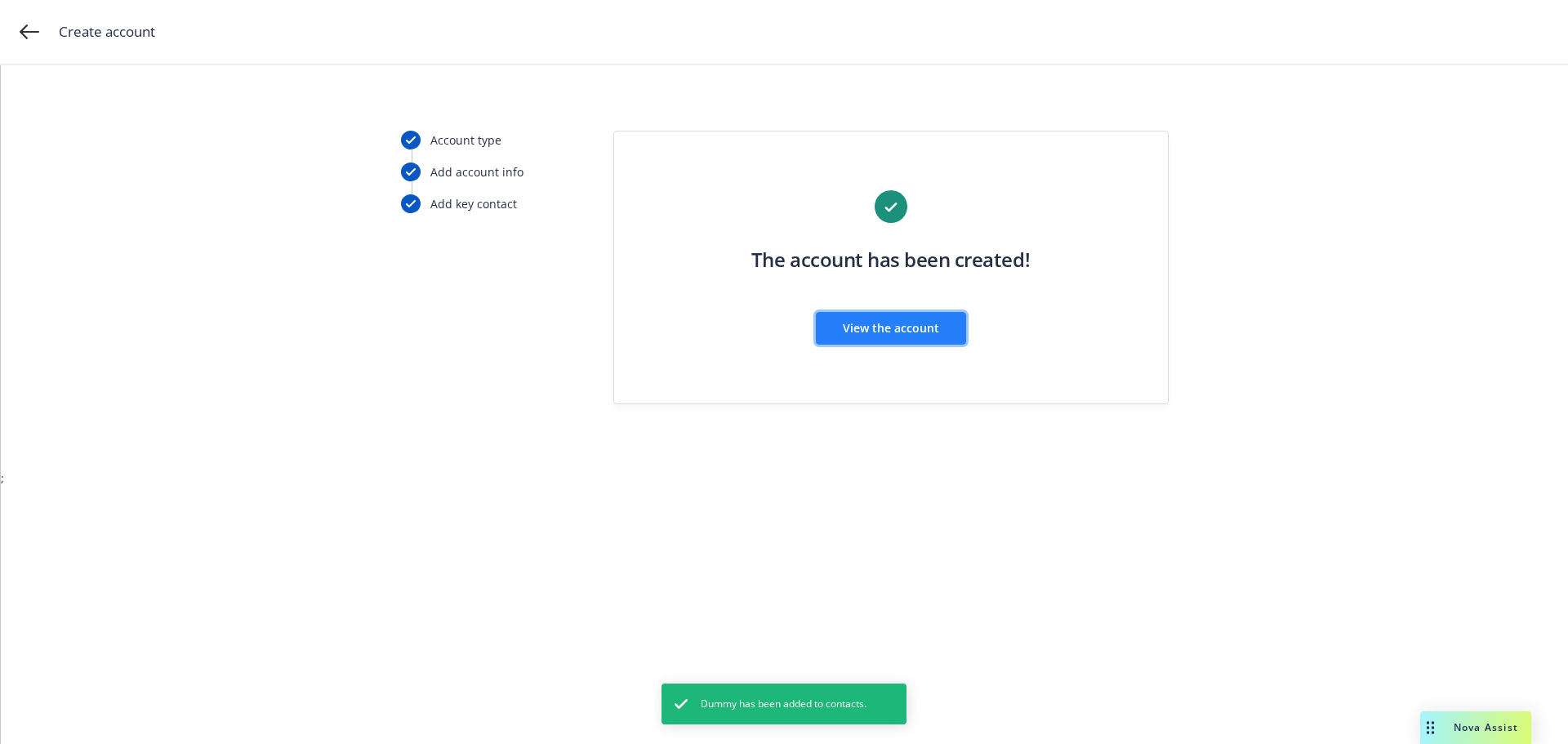
click at [880, 331] on span "View the account" at bounding box center [891, 328] width 96 height 16
